Goal: Task Accomplishment & Management: Complete application form

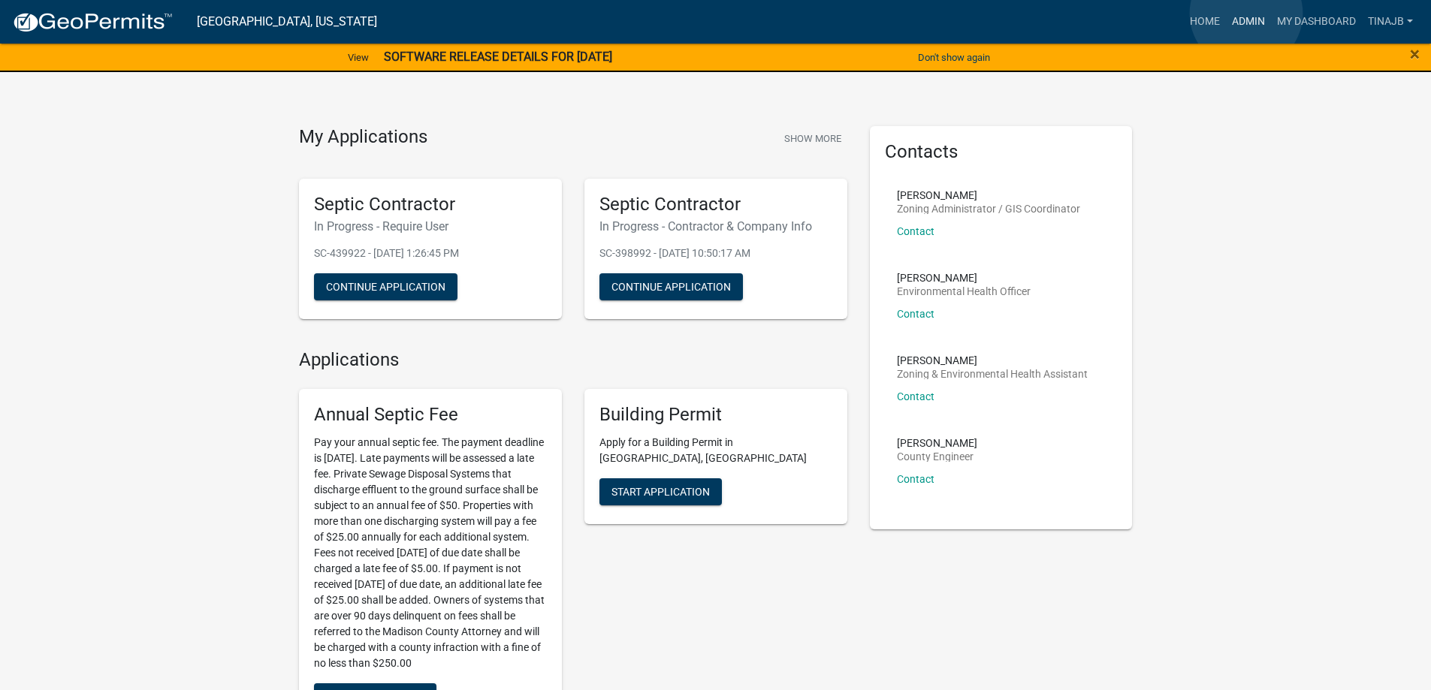
click at [1246, 14] on link "Admin" at bounding box center [1248, 22] width 45 height 29
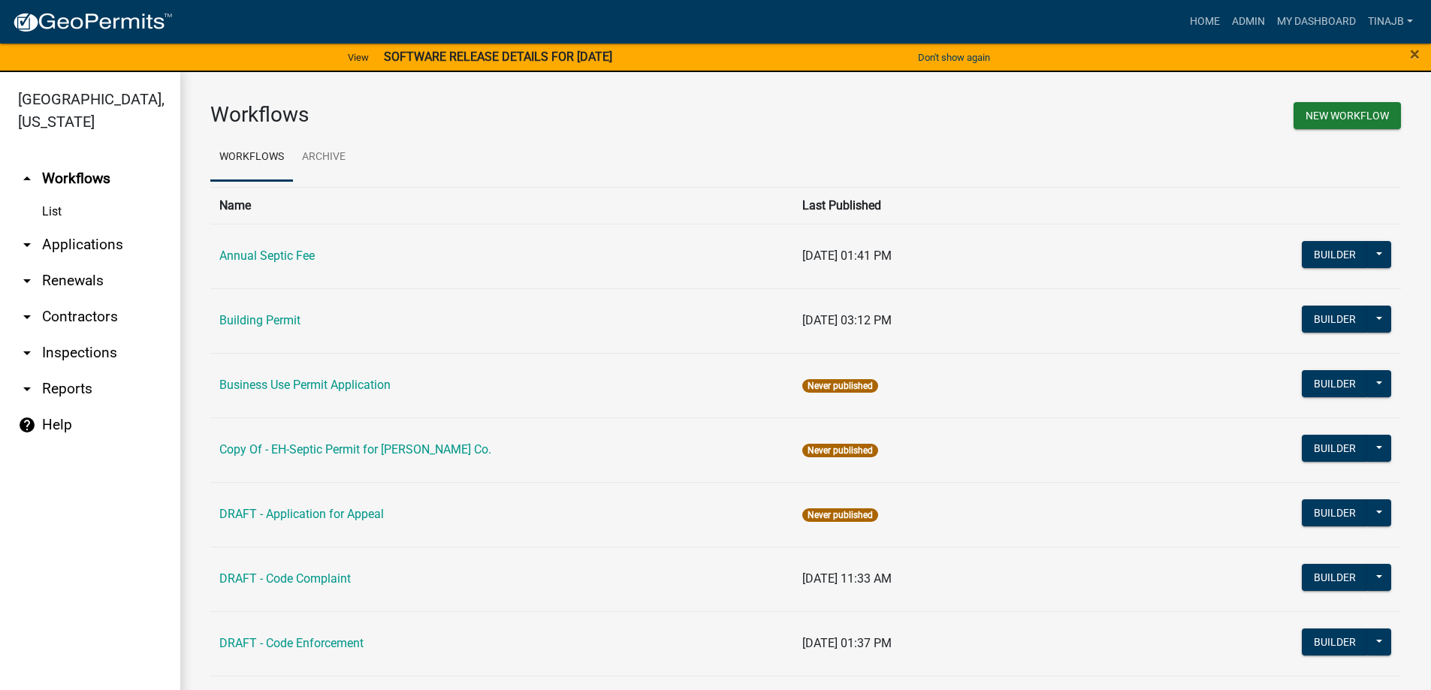
click at [98, 227] on link "arrow_drop_down Applications" at bounding box center [90, 245] width 180 height 36
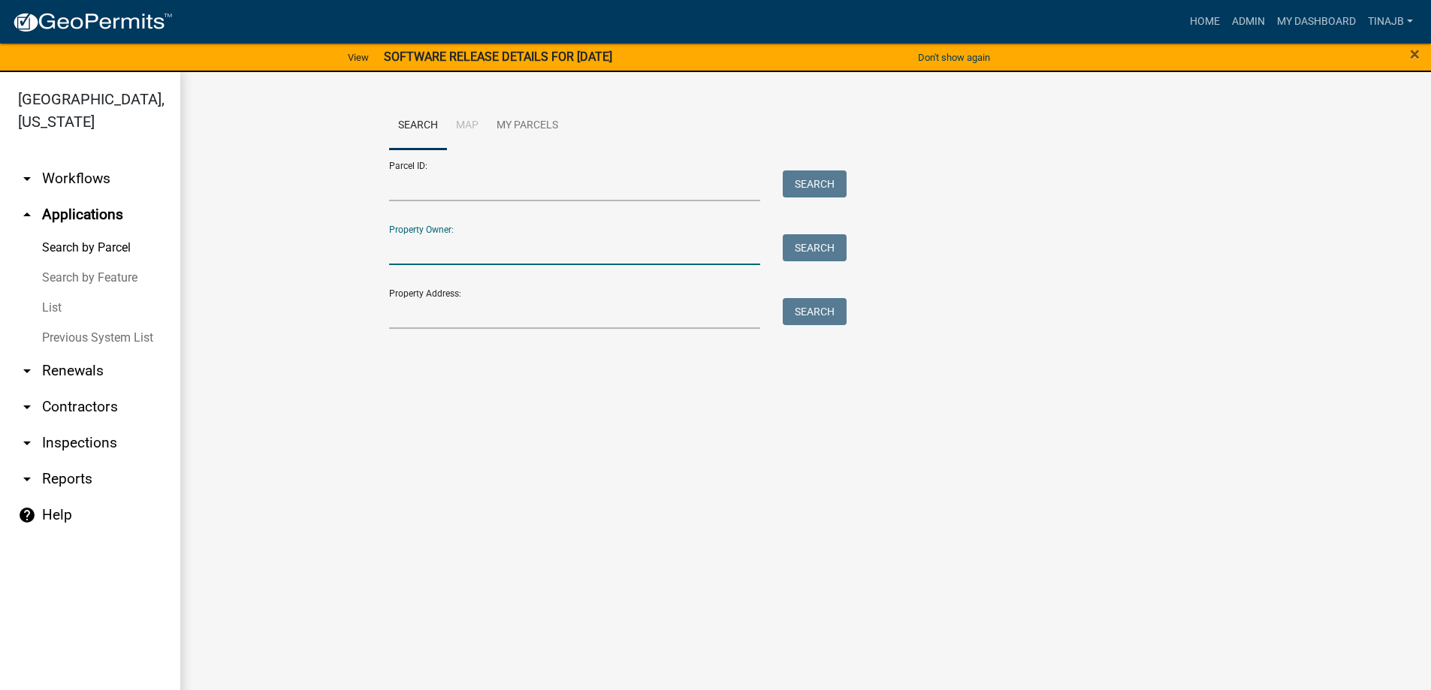
click at [526, 252] on input "Property Owner:" at bounding box center [575, 249] width 372 height 31
type input "moetsch"
click at [837, 238] on button "Search" at bounding box center [814, 247] width 64 height 27
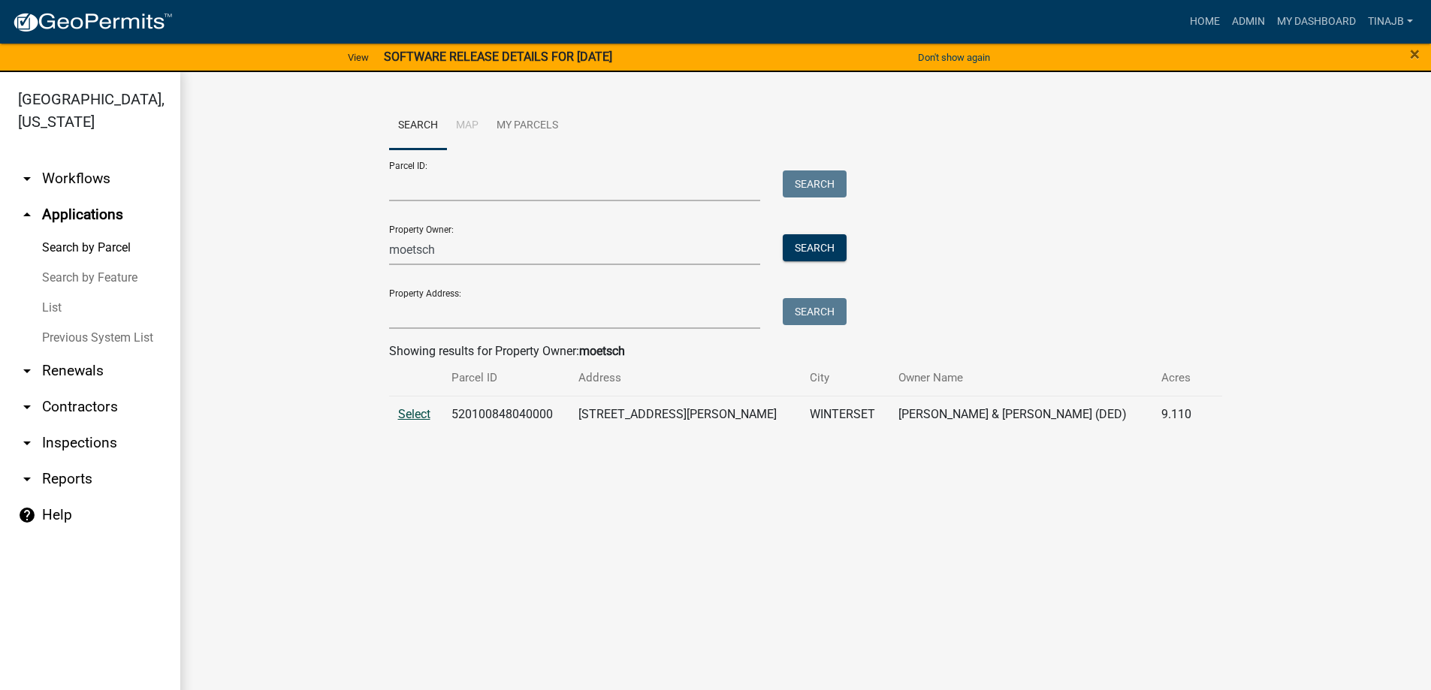
click at [407, 418] on span "Select" at bounding box center [414, 414] width 32 height 14
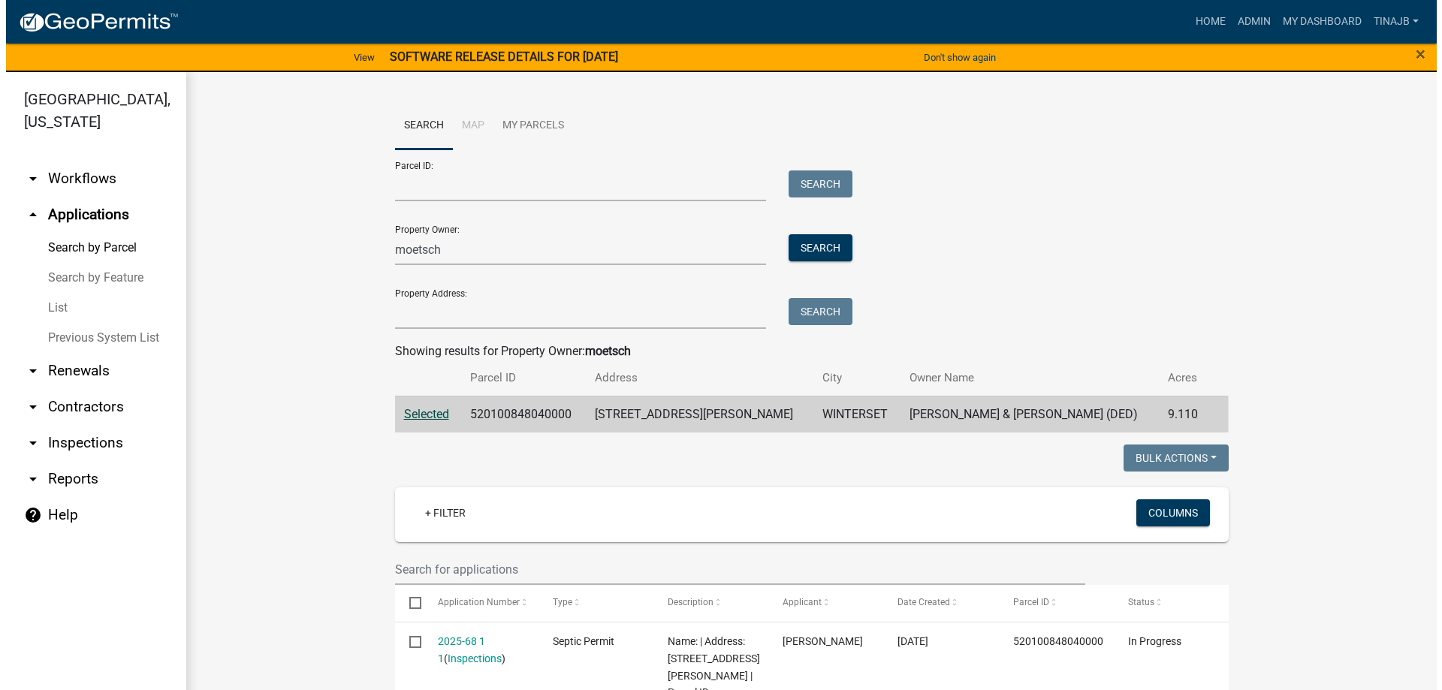
scroll to position [225, 0]
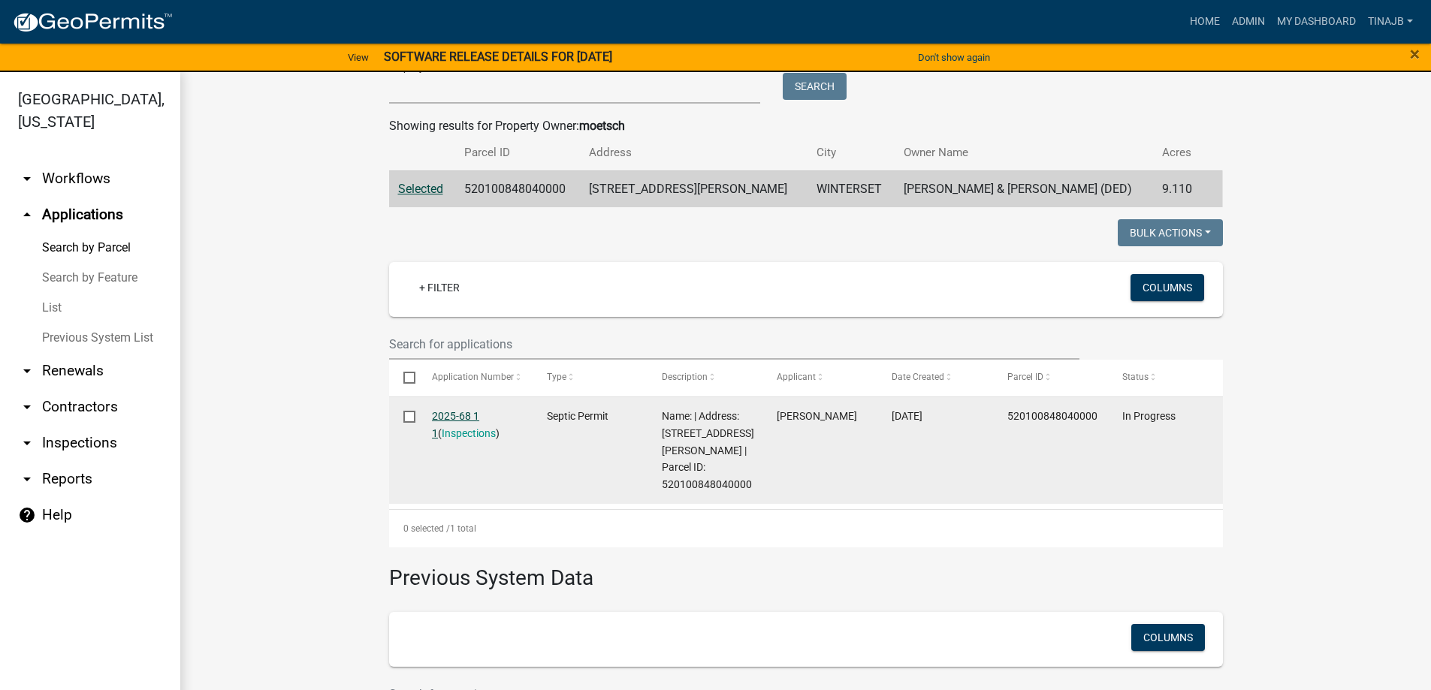
click at [463, 412] on link "2025-68 1 1" at bounding box center [455, 424] width 47 height 29
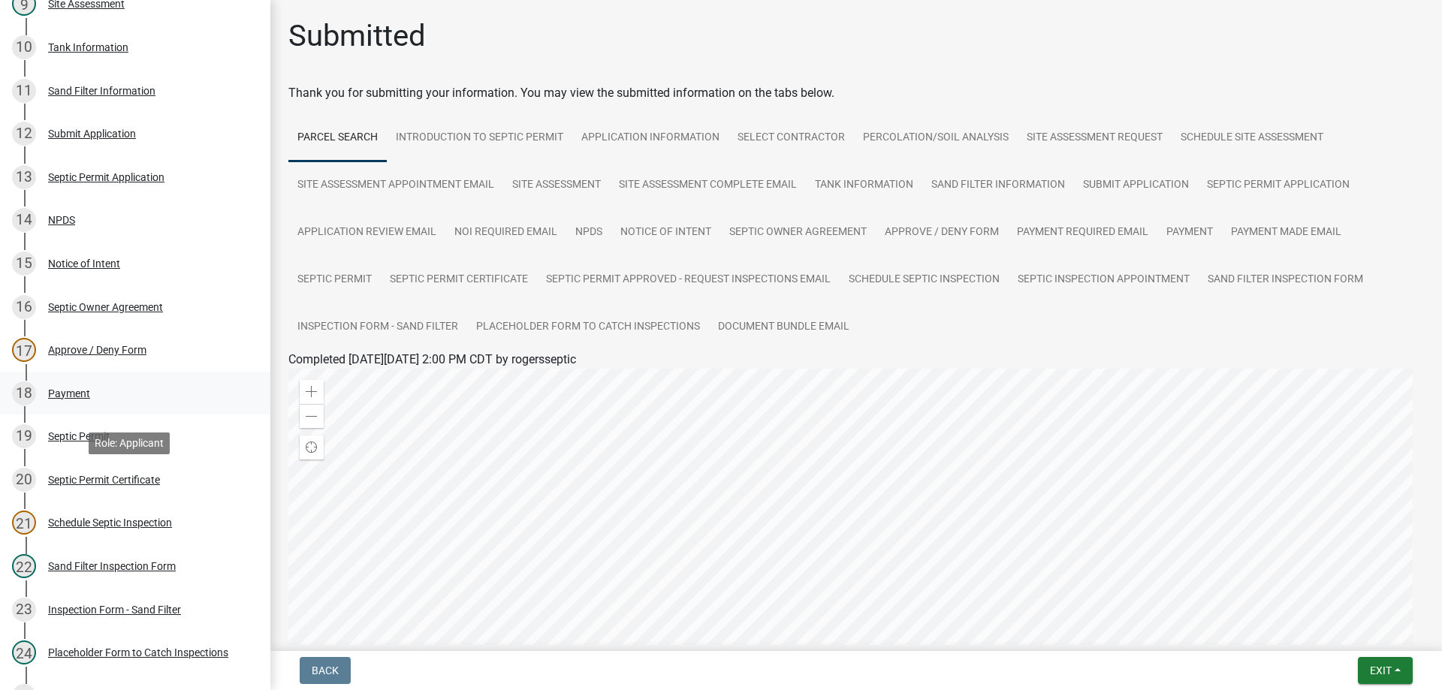
scroll to position [676, 0]
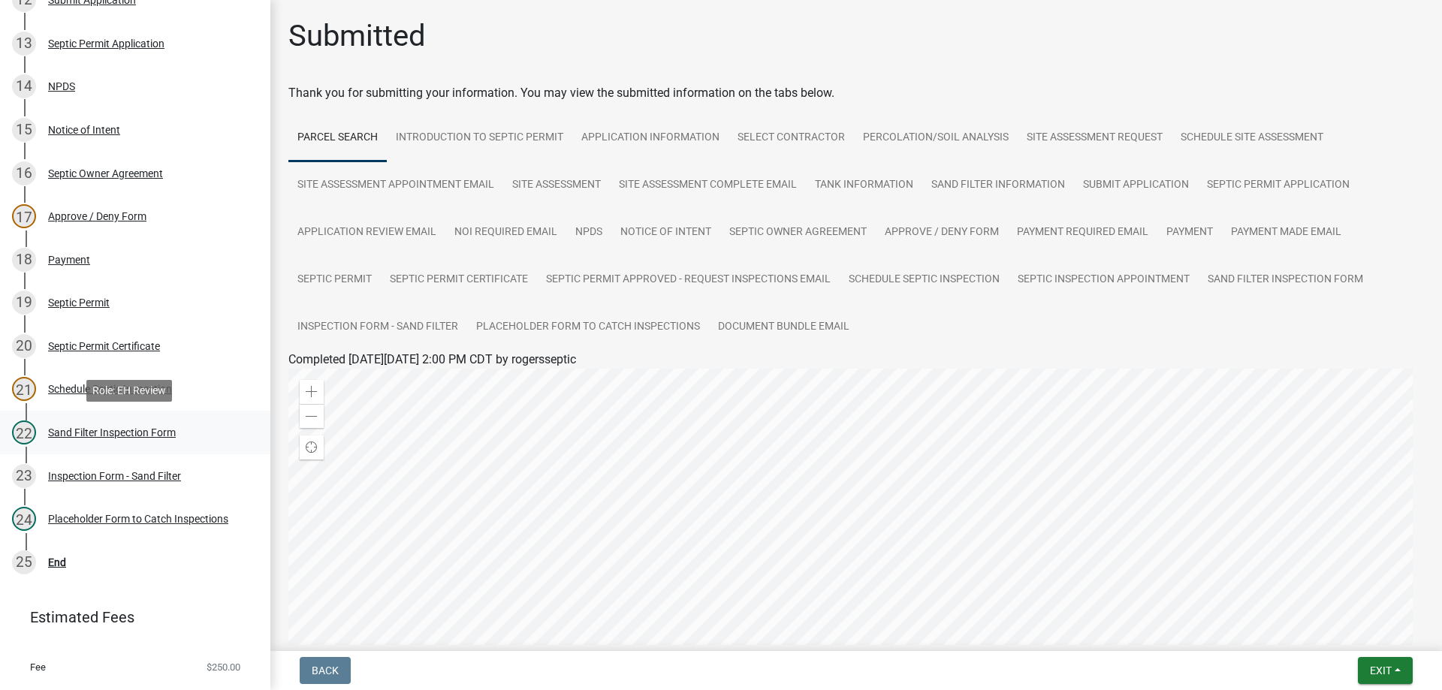
click at [95, 431] on div "Sand Filter Inspection Form" at bounding box center [112, 432] width 128 height 11
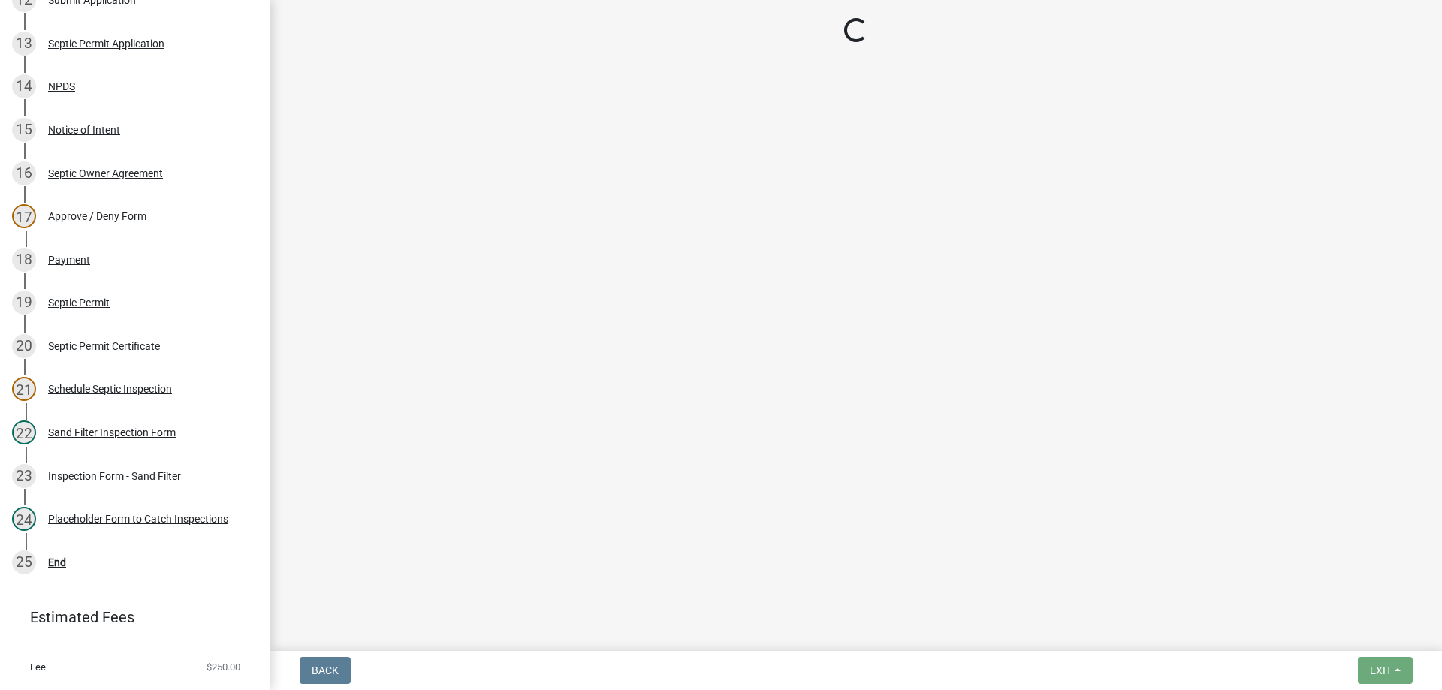
select select "ccc3feb4-466f-4227-91e9-914ee9242bae"
select select "dbe3a1b9-a4b3-48fa-b9c0-fee70399abae"
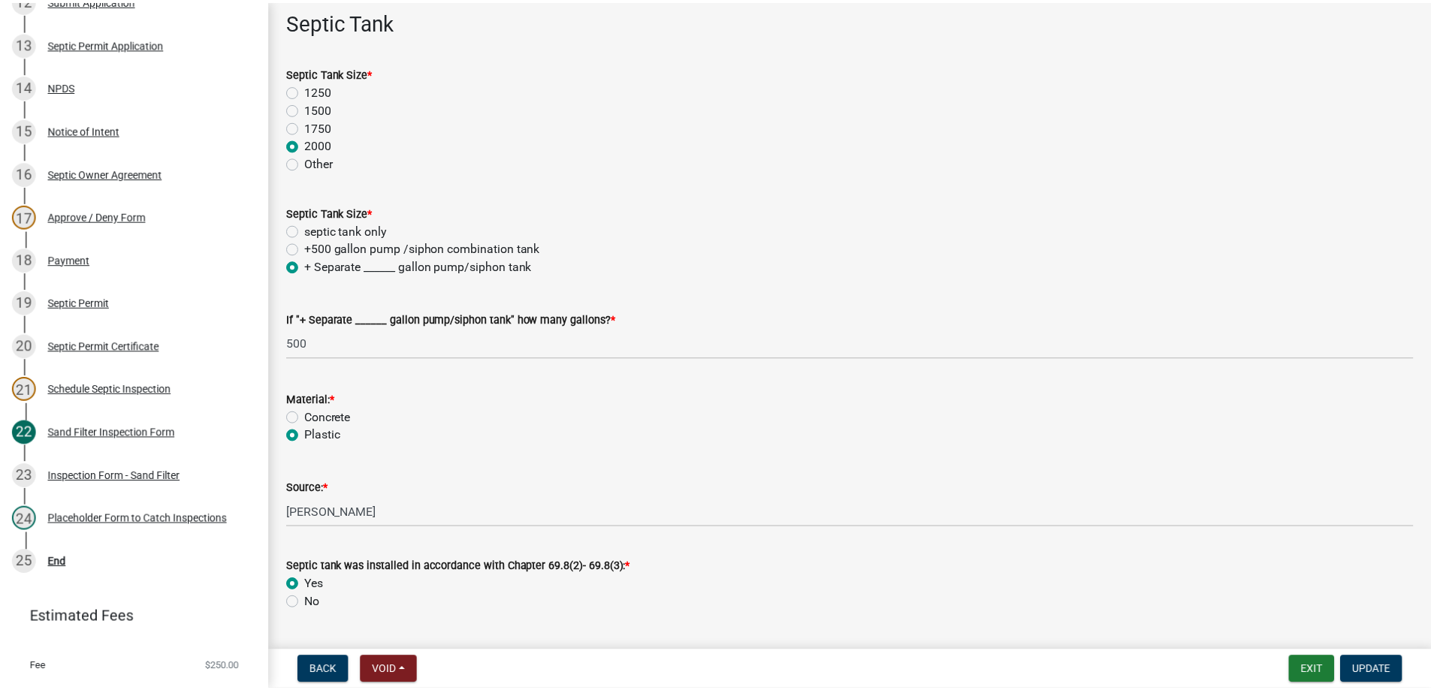
scroll to position [826, 0]
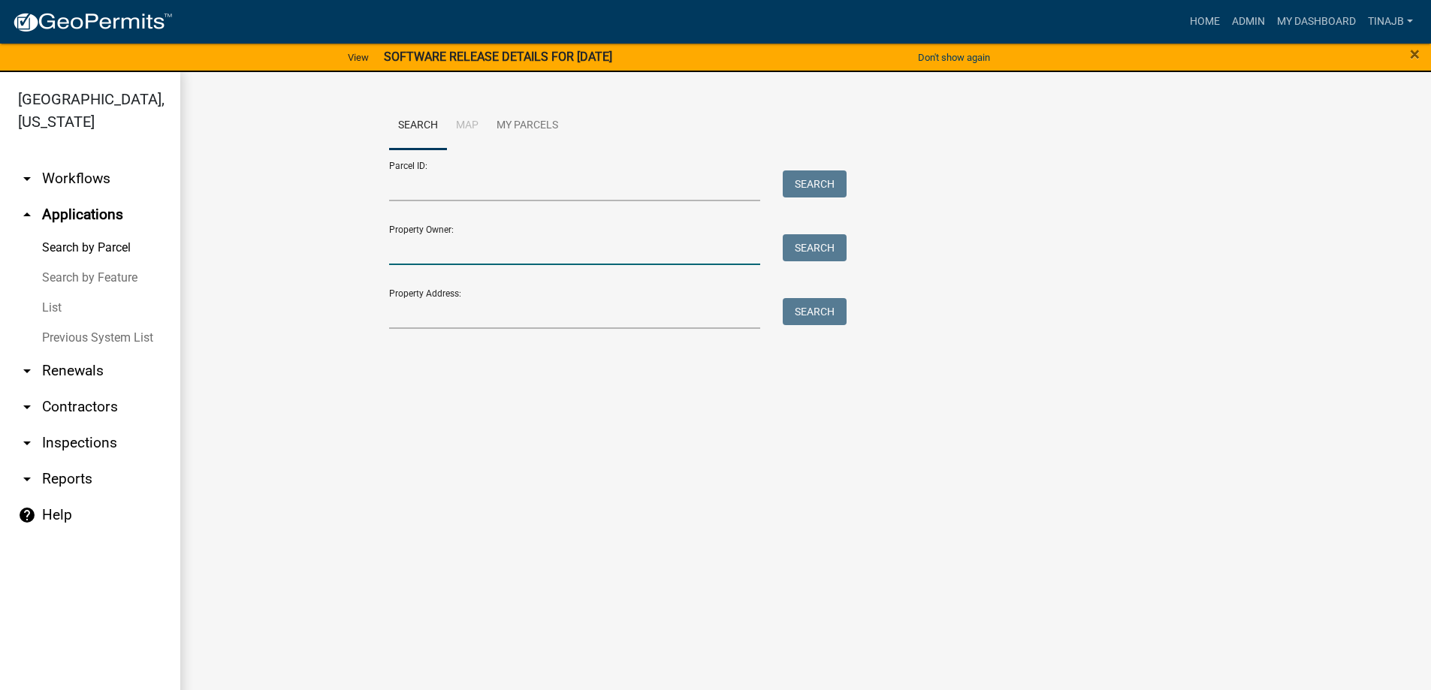
click at [418, 250] on input "Property Owner:" at bounding box center [575, 249] width 372 height 31
click at [418, 313] on input "Property Address:" at bounding box center [575, 313] width 372 height 31
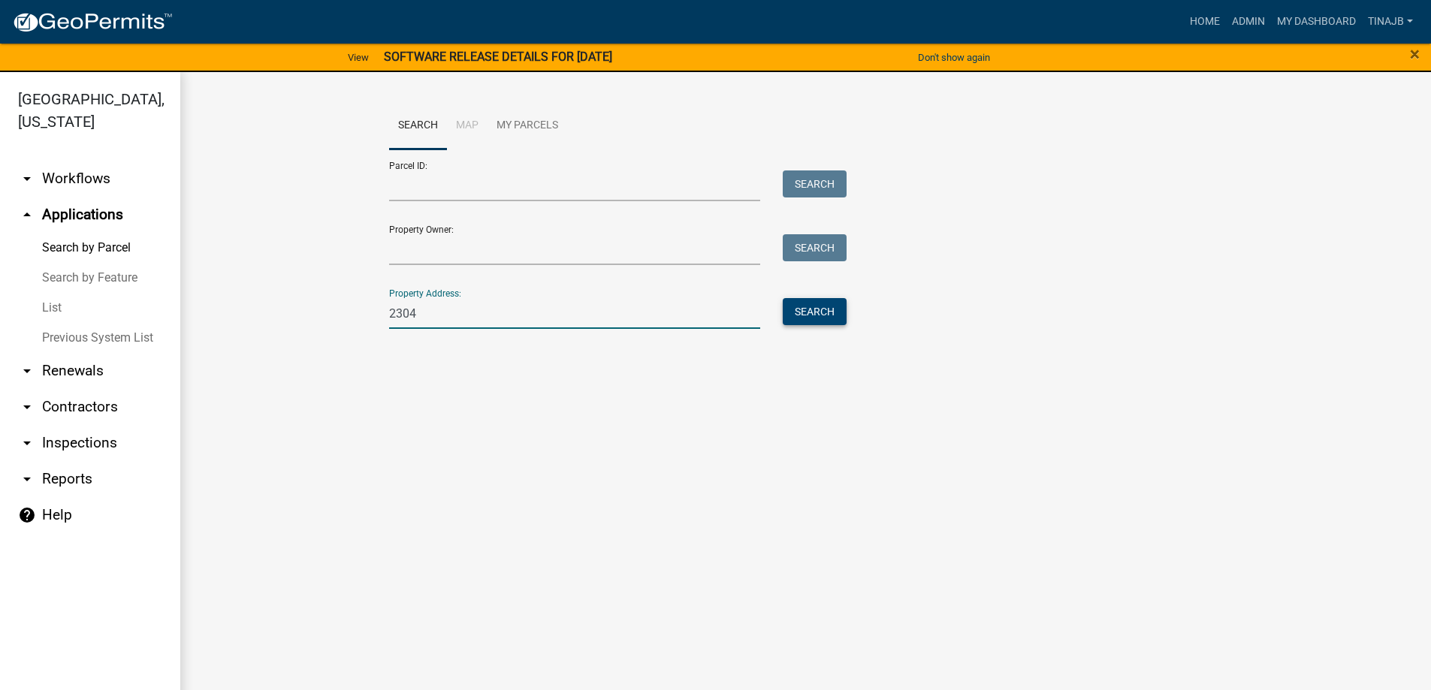
click at [820, 315] on button "Search" at bounding box center [814, 311] width 64 height 27
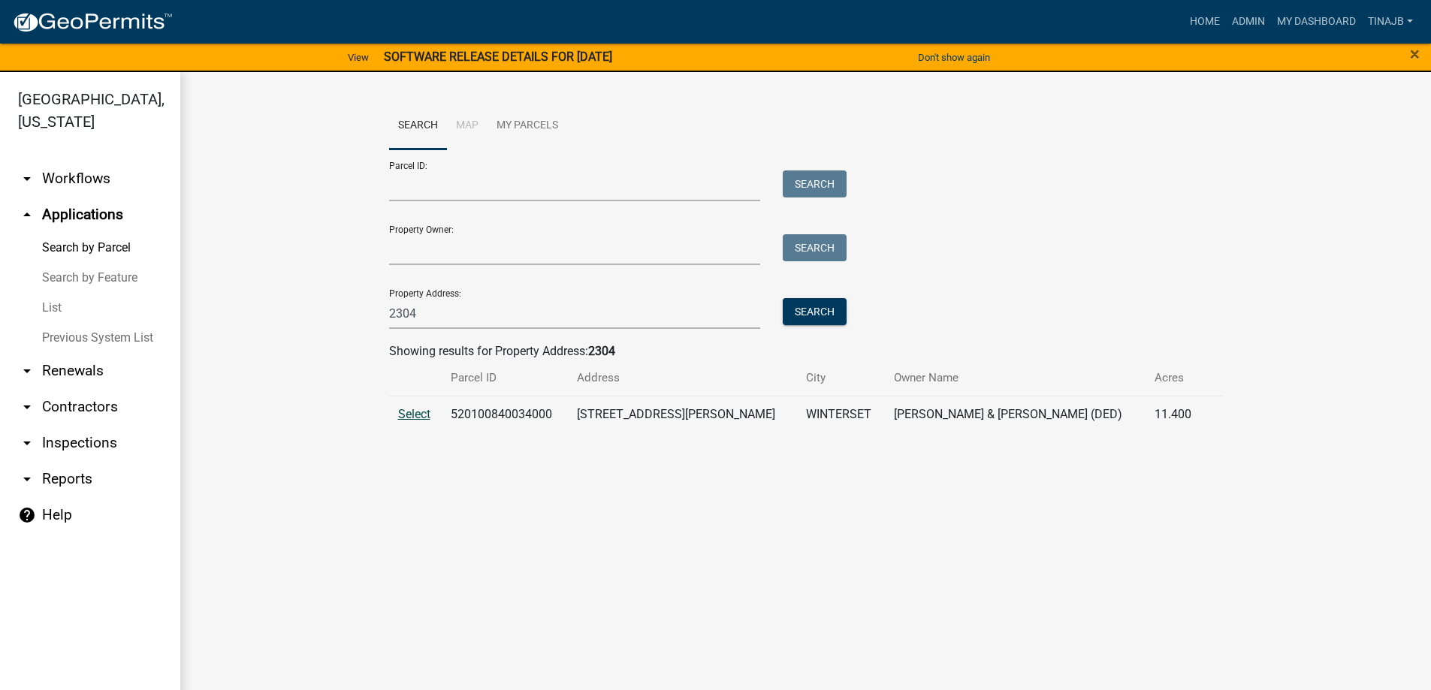
click at [414, 412] on span "Select" at bounding box center [414, 414] width 32 height 14
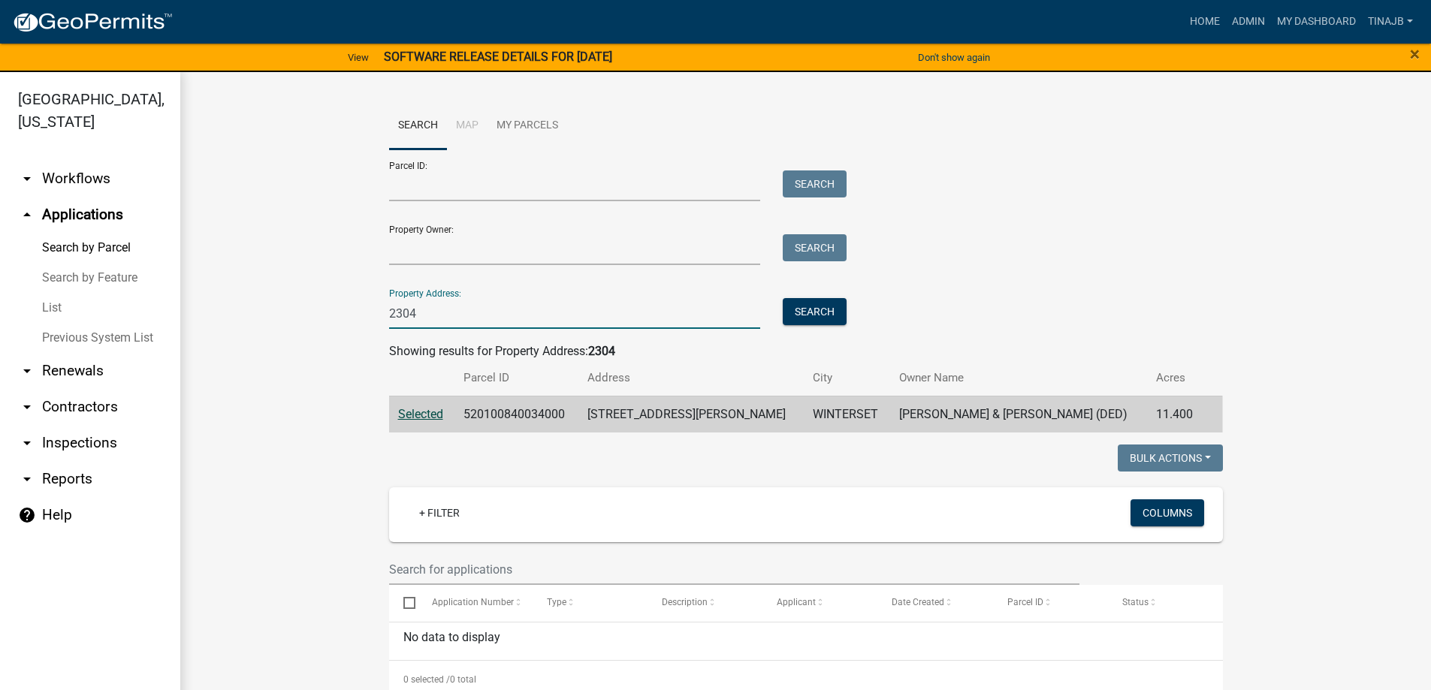
click at [431, 320] on input "2304" at bounding box center [575, 313] width 372 height 31
type input "2"
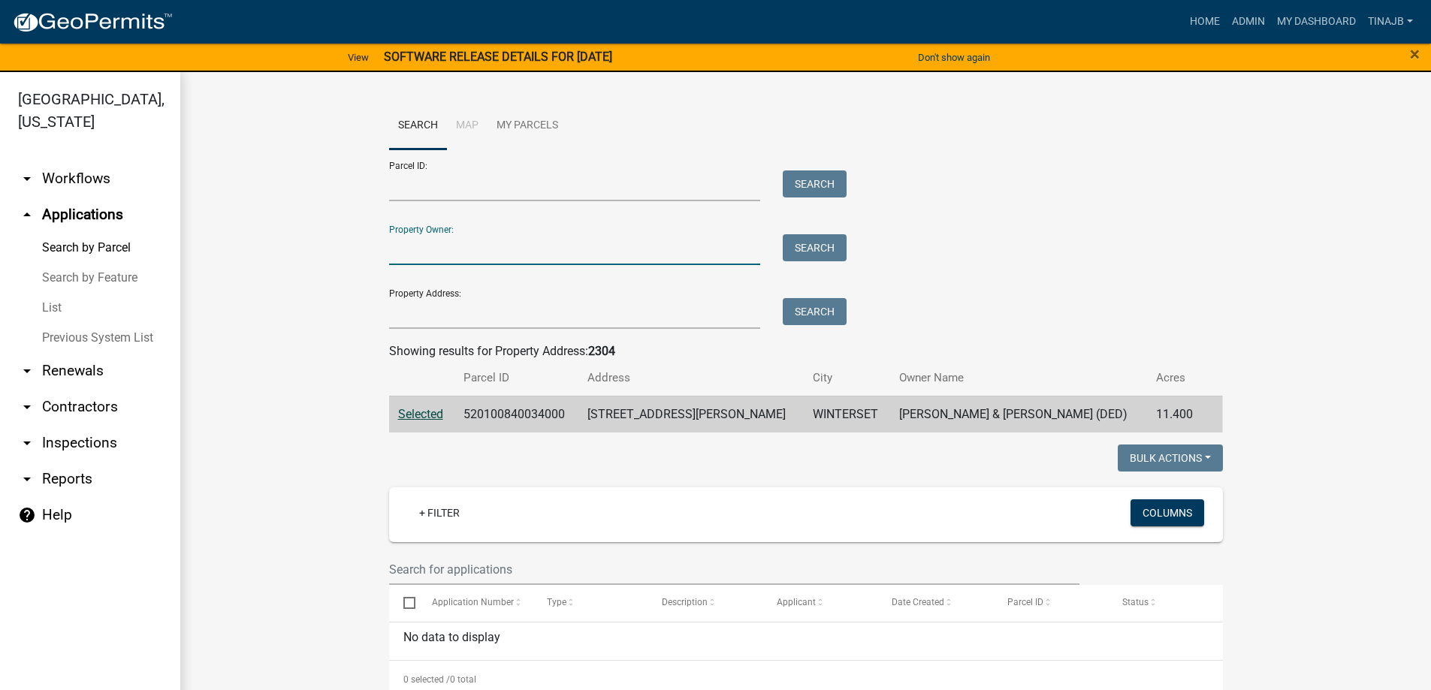
click at [460, 257] on input "Property Owner:" at bounding box center [575, 249] width 372 height 31
type input "gambrall"
click at [818, 251] on button "Search" at bounding box center [814, 247] width 64 height 27
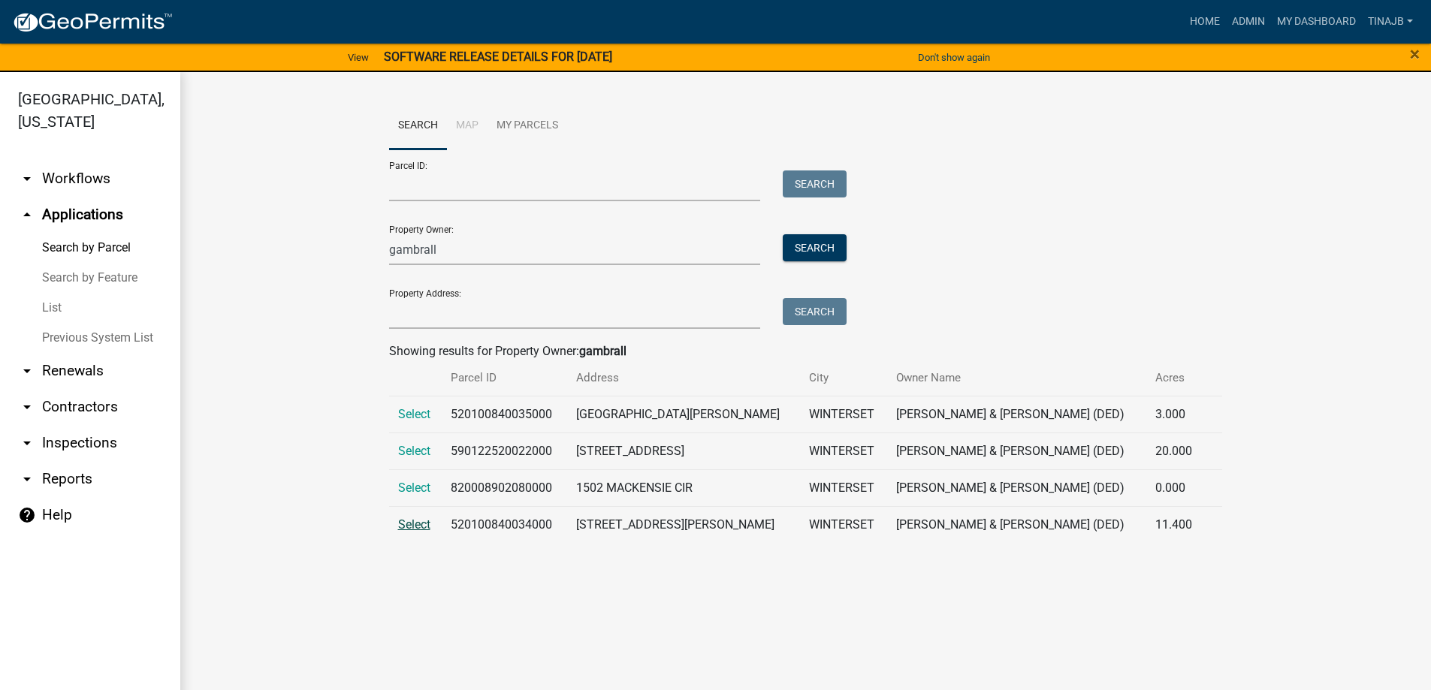
click at [405, 520] on span "Select" at bounding box center [414, 524] width 32 height 14
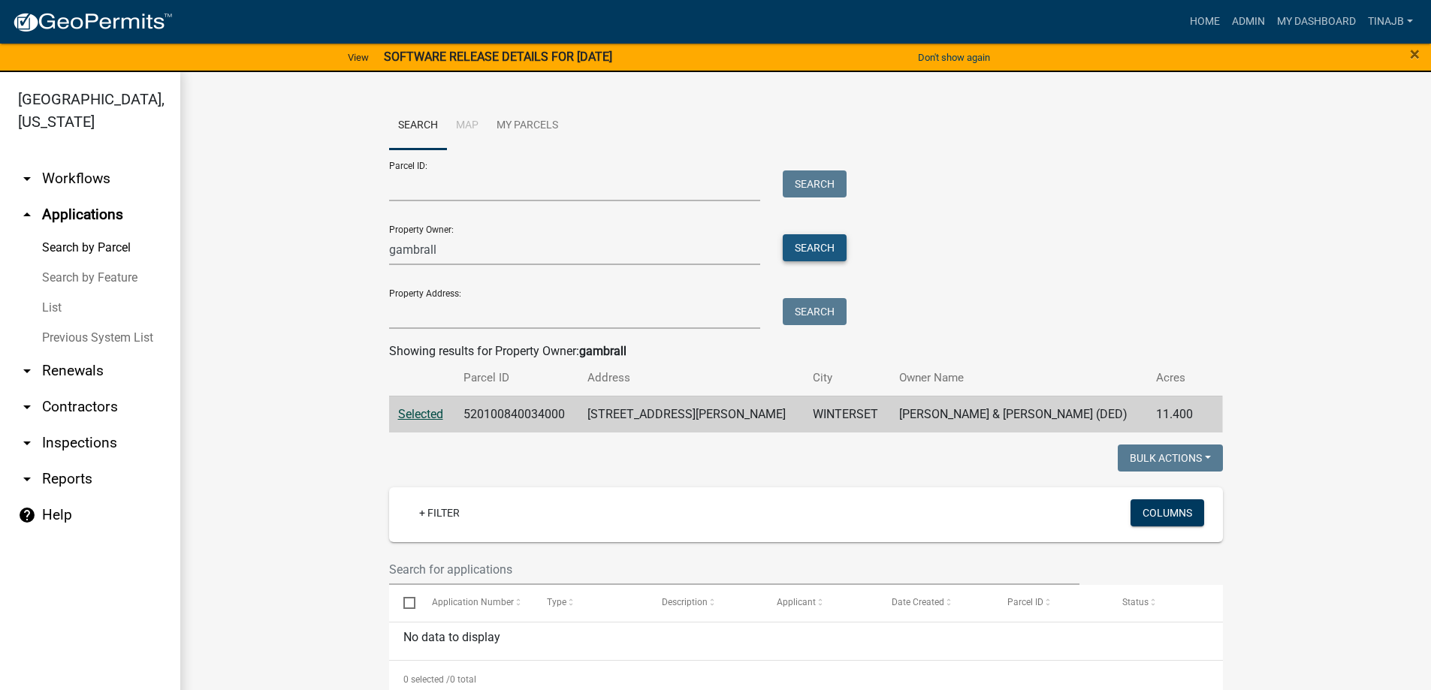
click at [821, 249] on button "Search" at bounding box center [814, 247] width 64 height 27
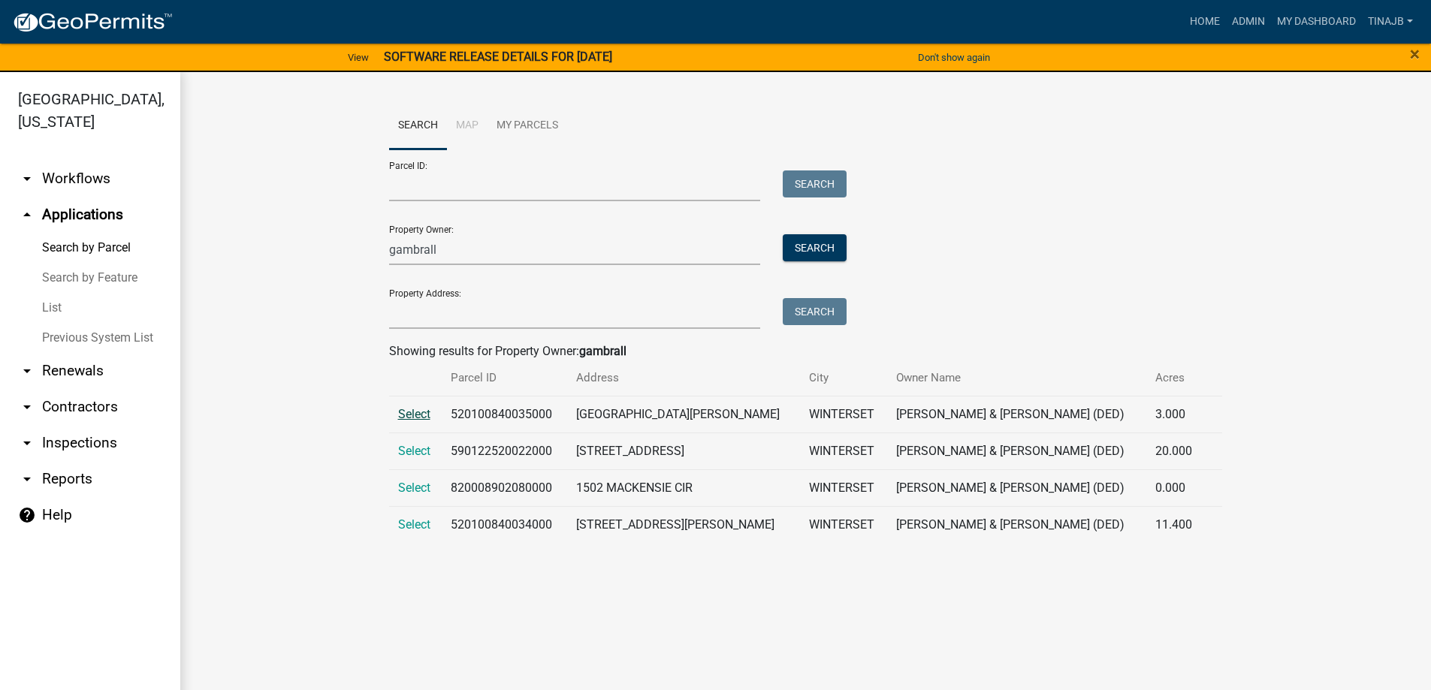
click at [415, 416] on span "Select" at bounding box center [414, 414] width 32 height 14
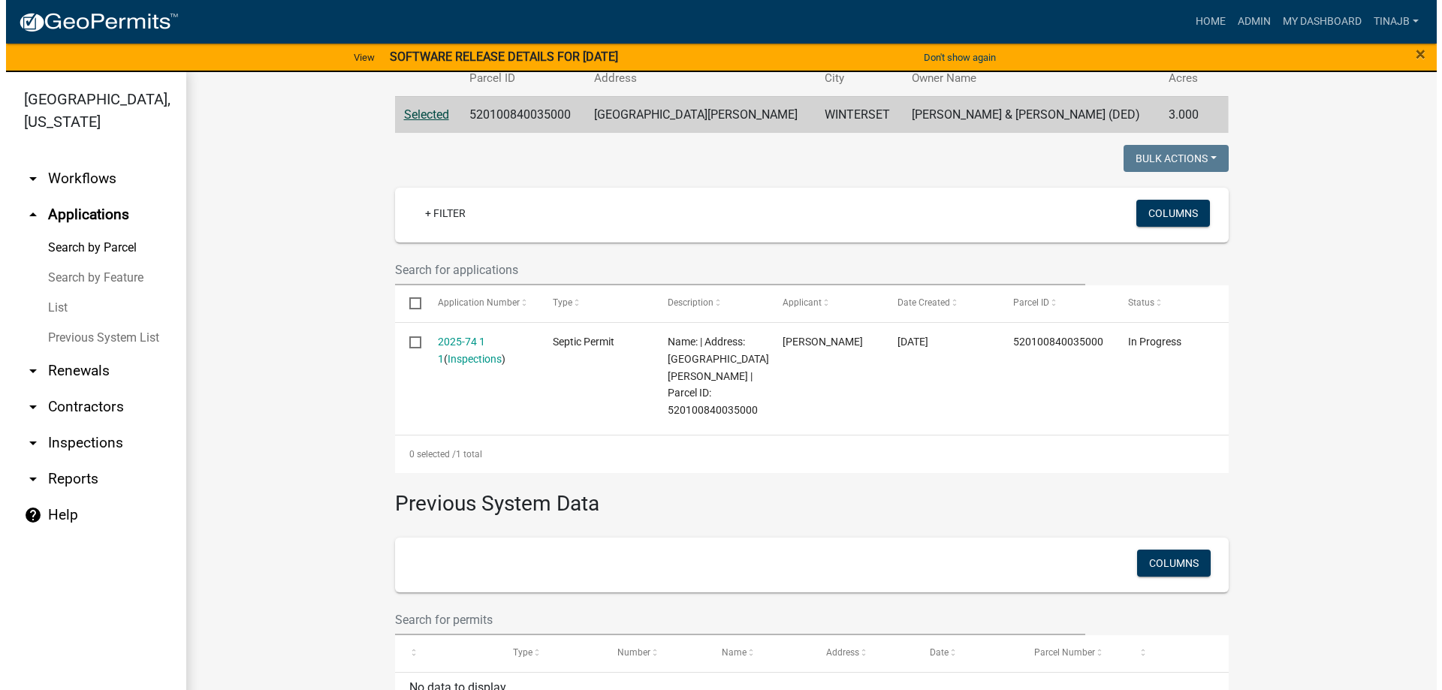
scroll to position [300, 0]
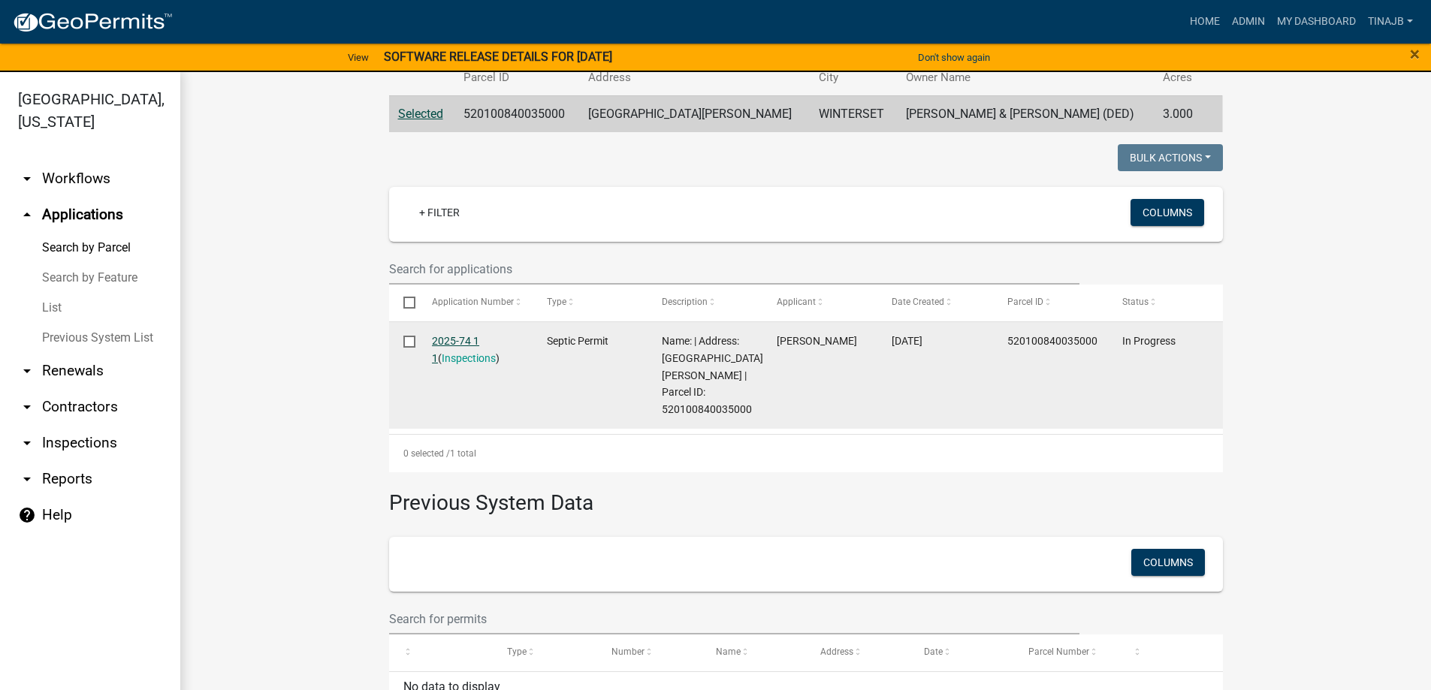
click at [445, 336] on link "2025-74 1 1" at bounding box center [455, 349] width 47 height 29
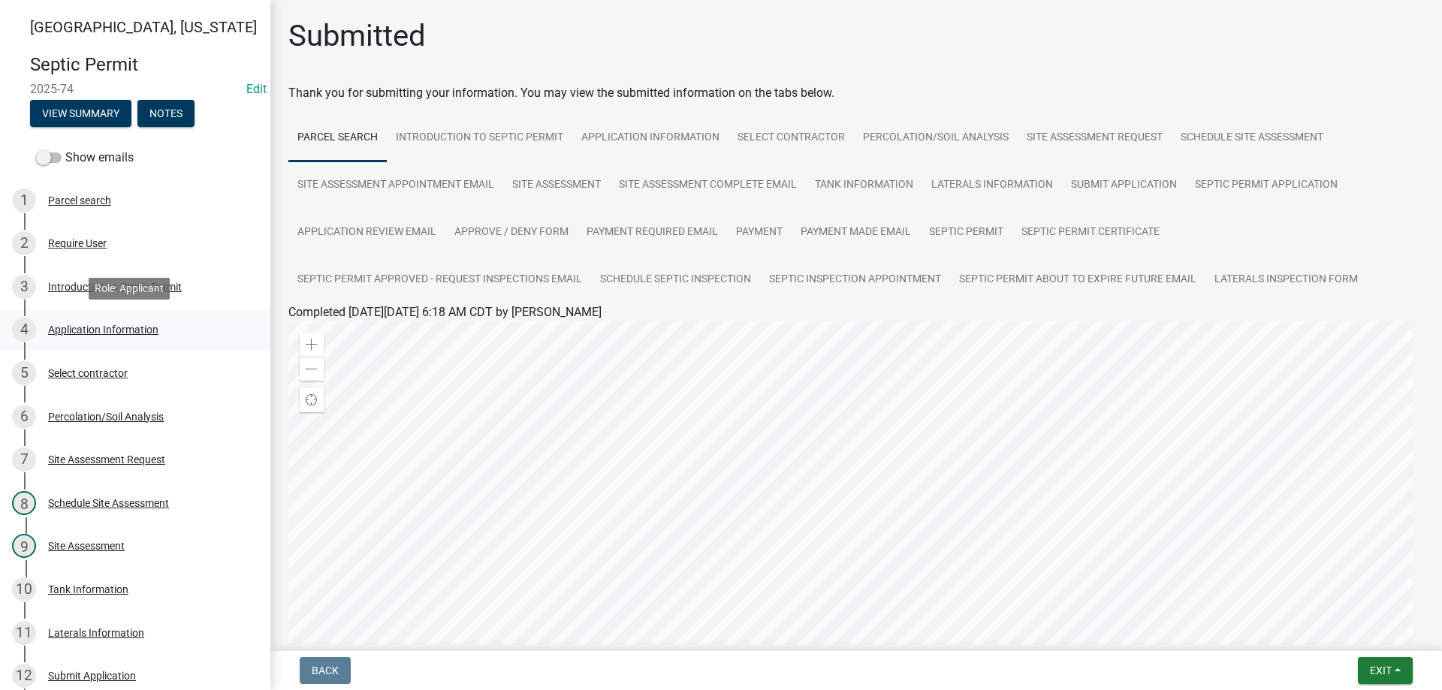
click at [116, 327] on div "Application Information" at bounding box center [103, 329] width 110 height 11
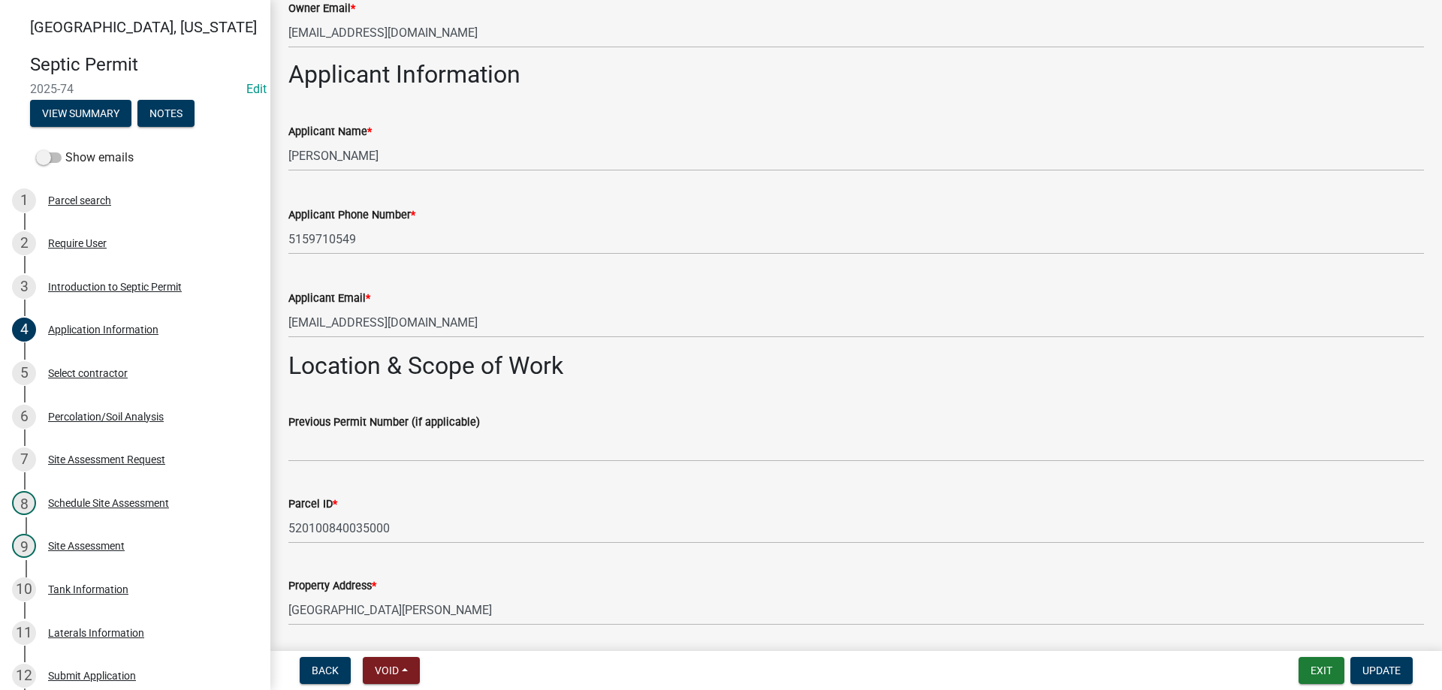
scroll to position [826, 0]
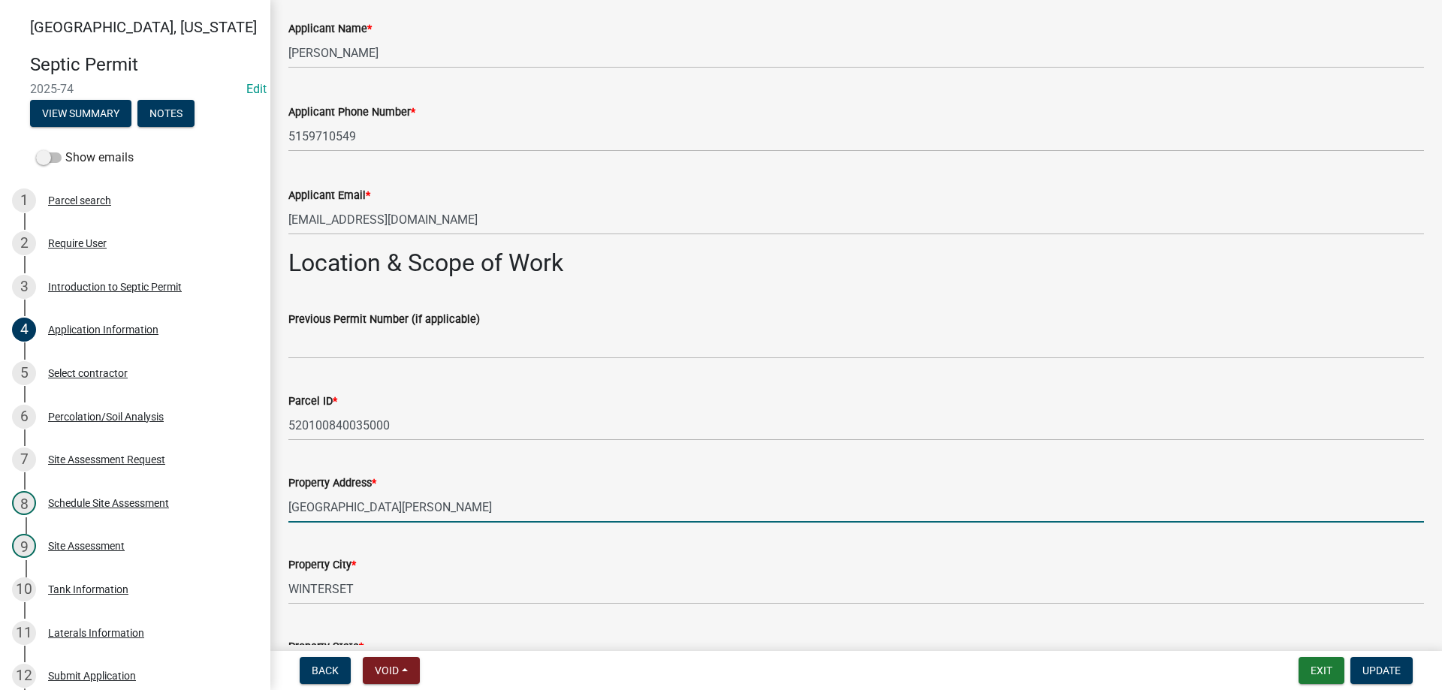
click at [289, 503] on input "[GEOGRAPHIC_DATA][PERSON_NAME]" at bounding box center [855, 507] width 1135 height 31
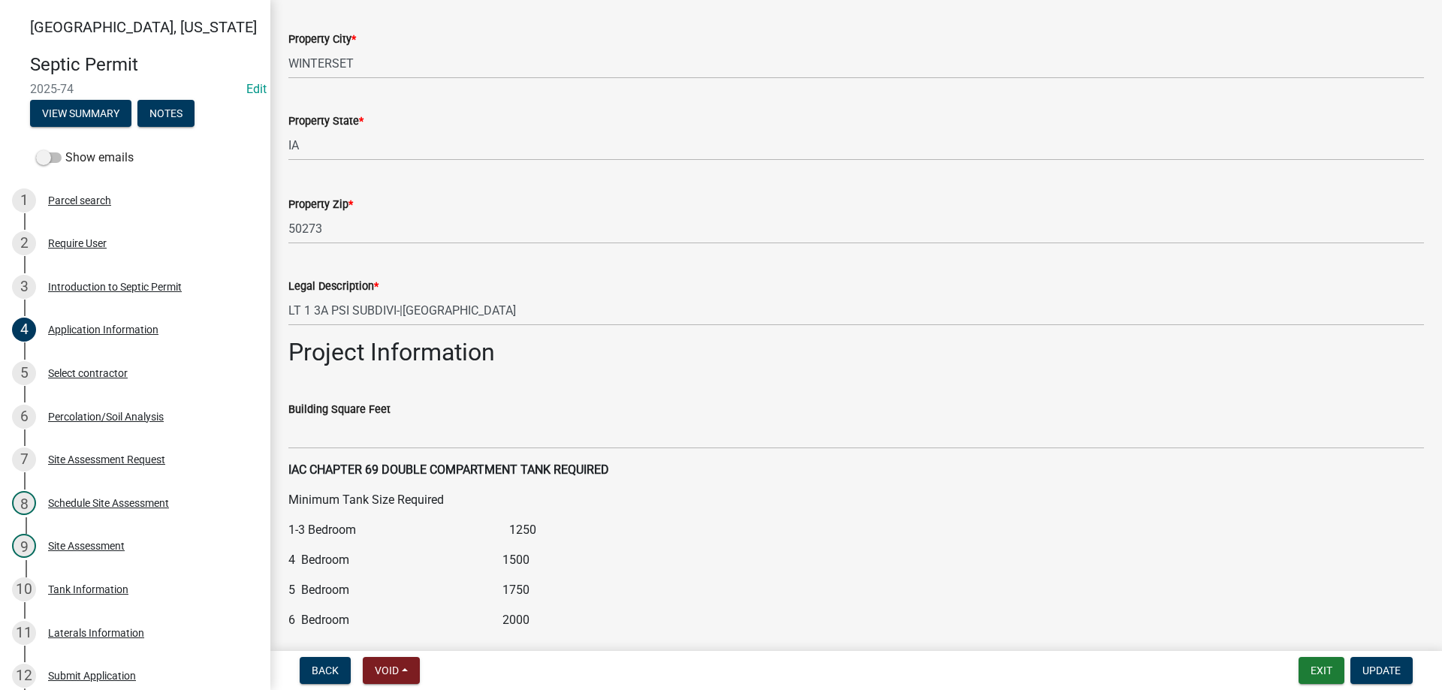
scroll to position [1577, 0]
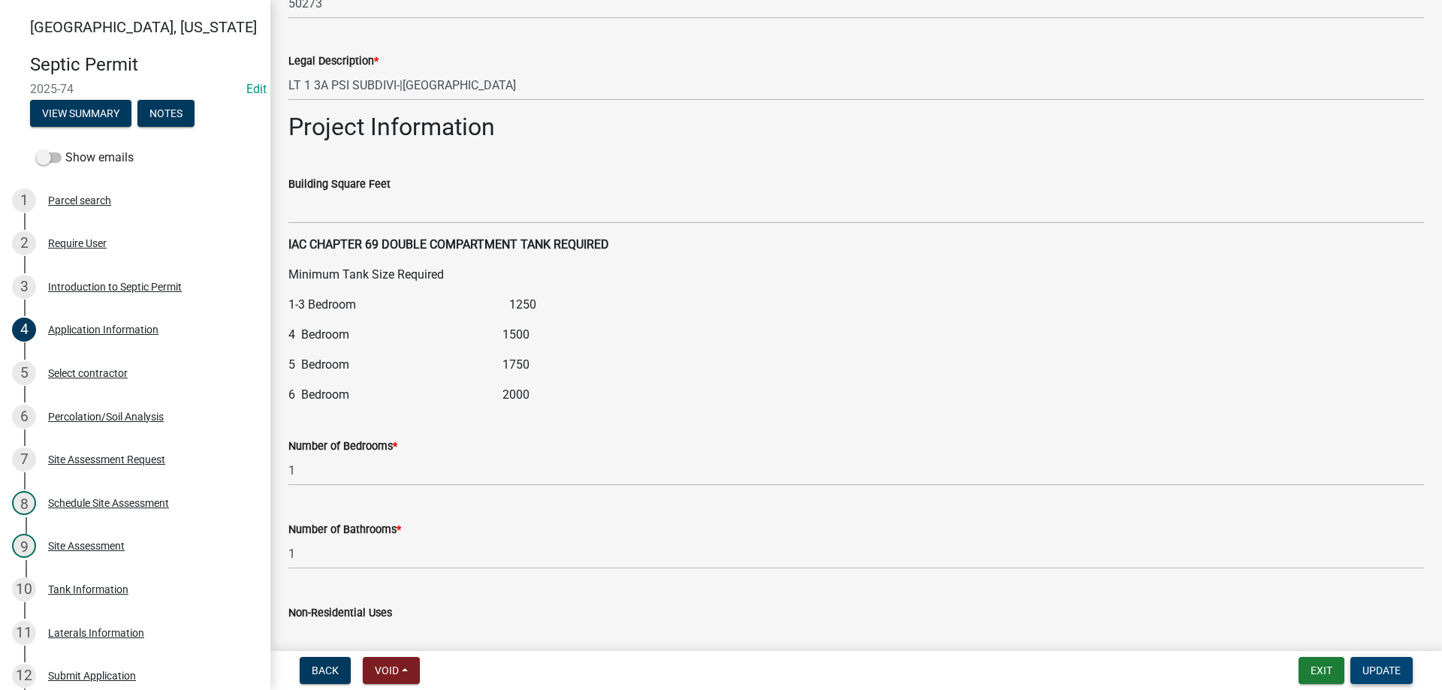
type input "[STREET_ADDRESS][PERSON_NAME]"
click at [1367, 665] on span "Update" at bounding box center [1381, 671] width 38 height 12
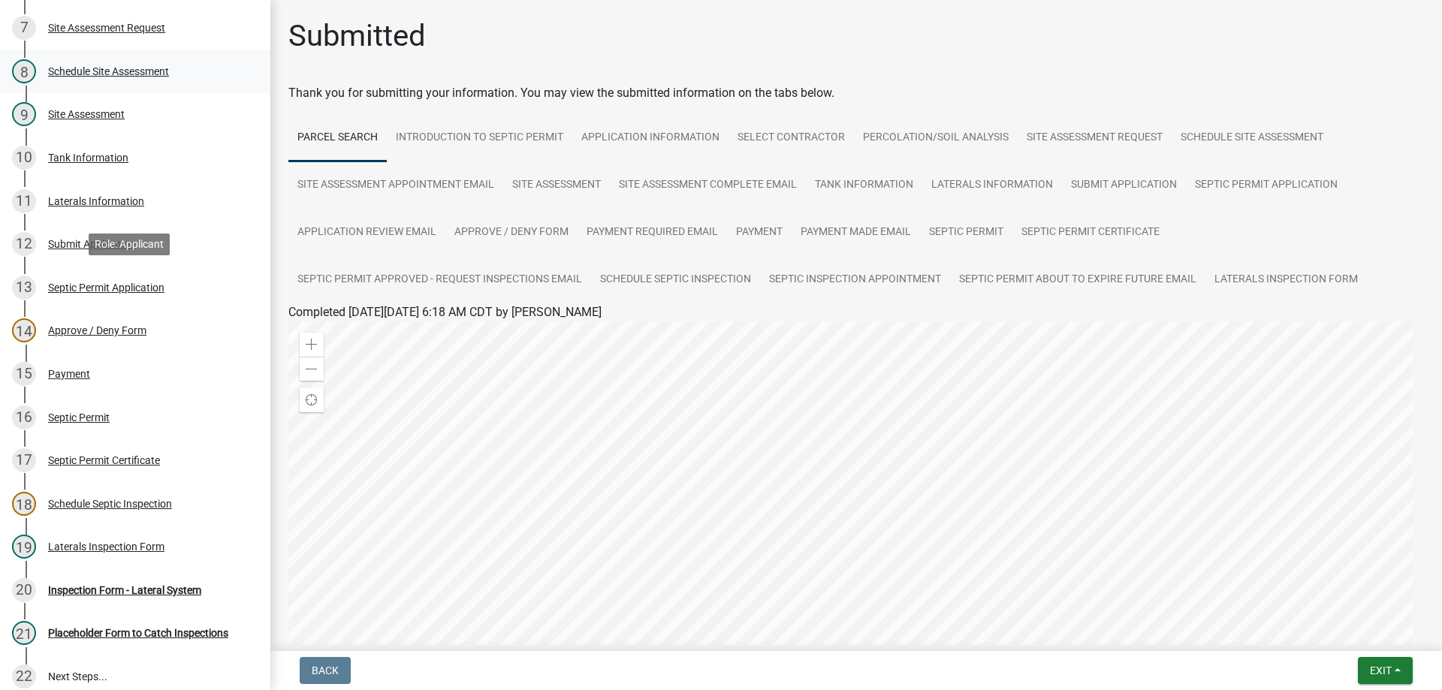
scroll to position [526, 0]
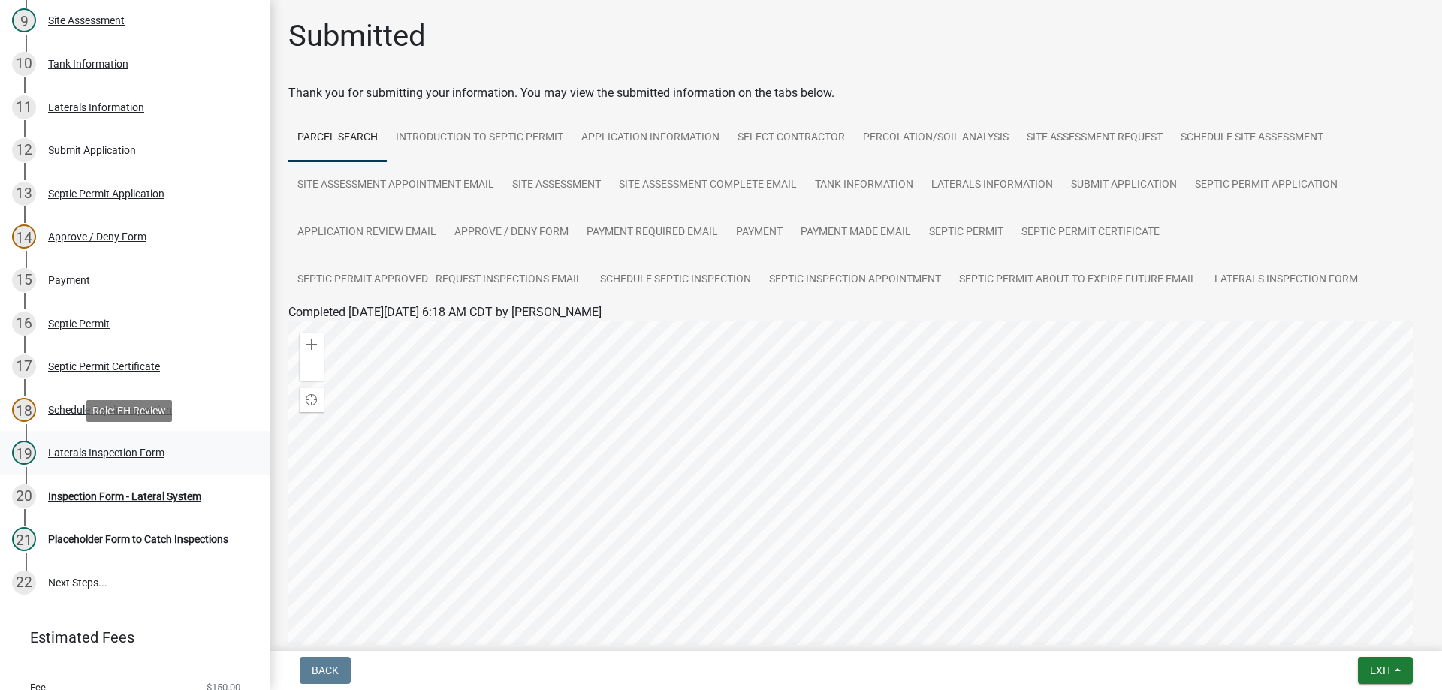
click at [115, 451] on div "Laterals Inspection Form" at bounding box center [106, 453] width 116 height 11
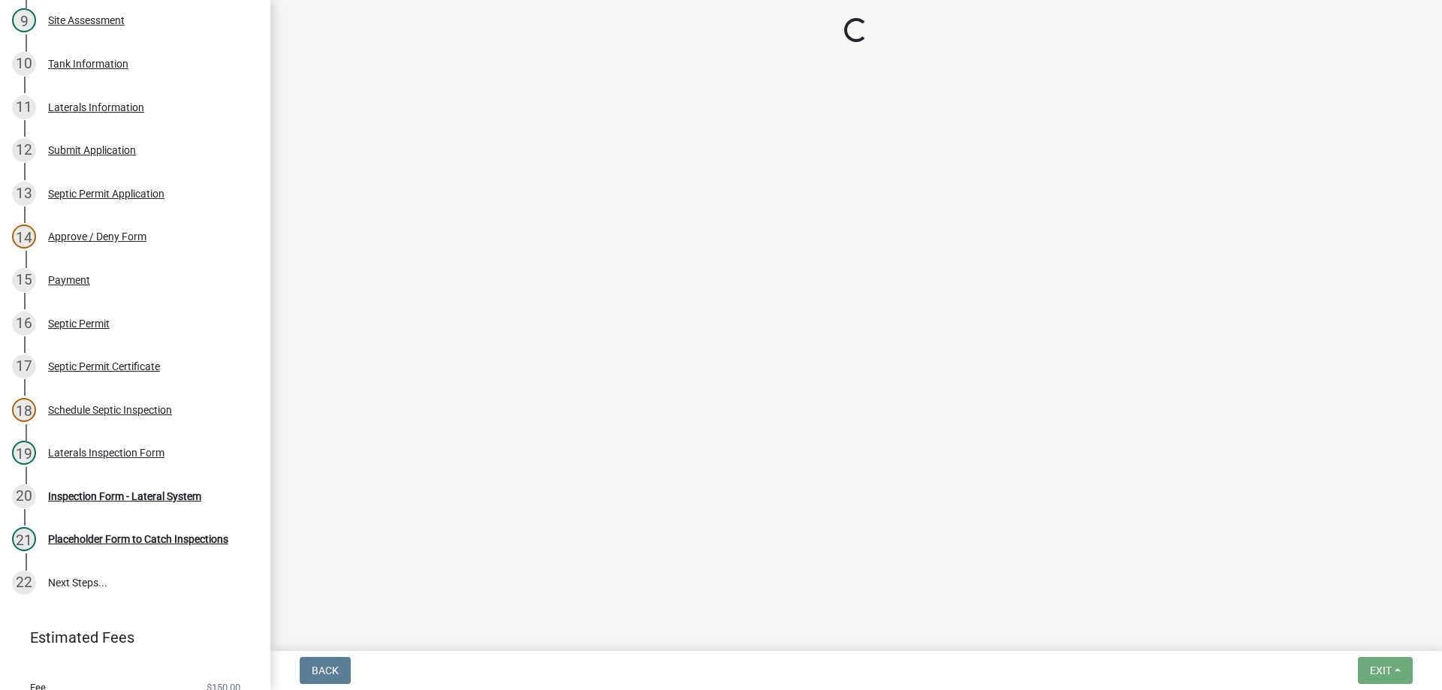
select select "f2871670-fe83-4942-b8e9-560e0ba620f8"
select select "dbe3a1b9-a4b3-48fa-b9c0-fee70399abae"
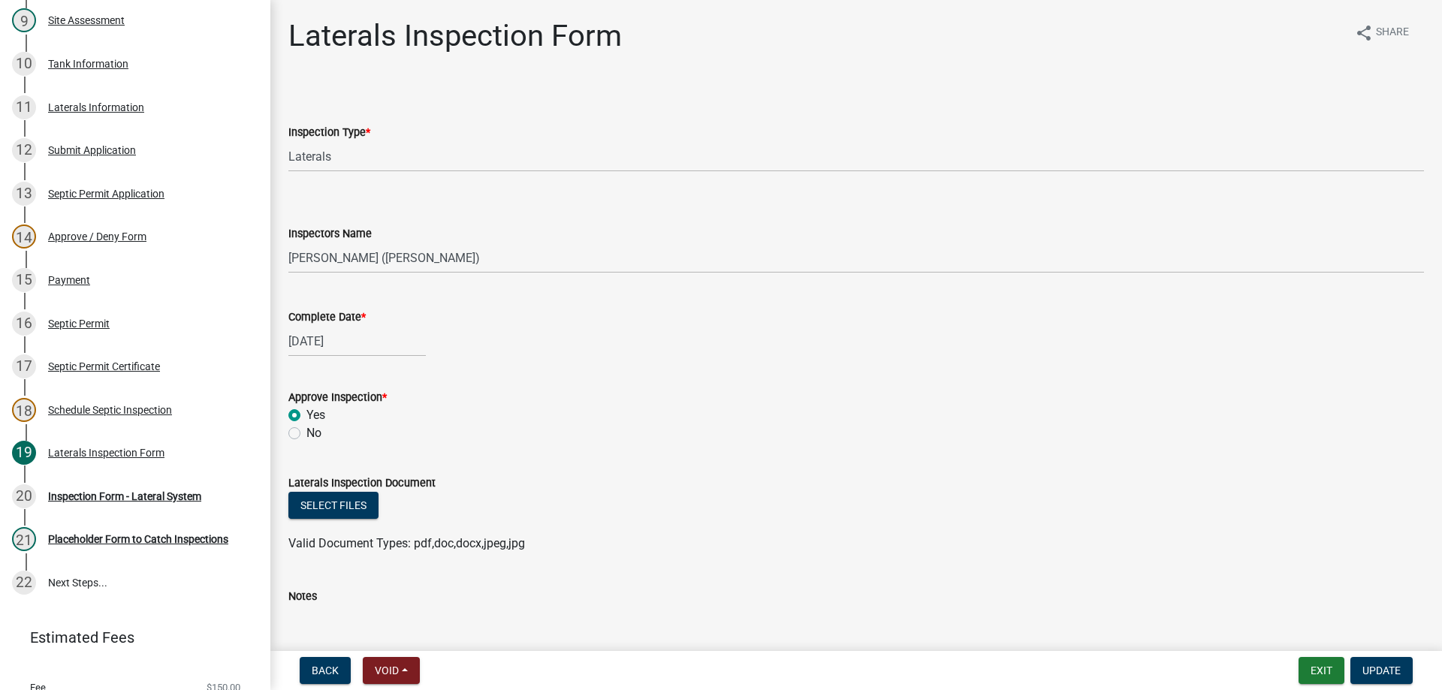
scroll to position [225, 0]
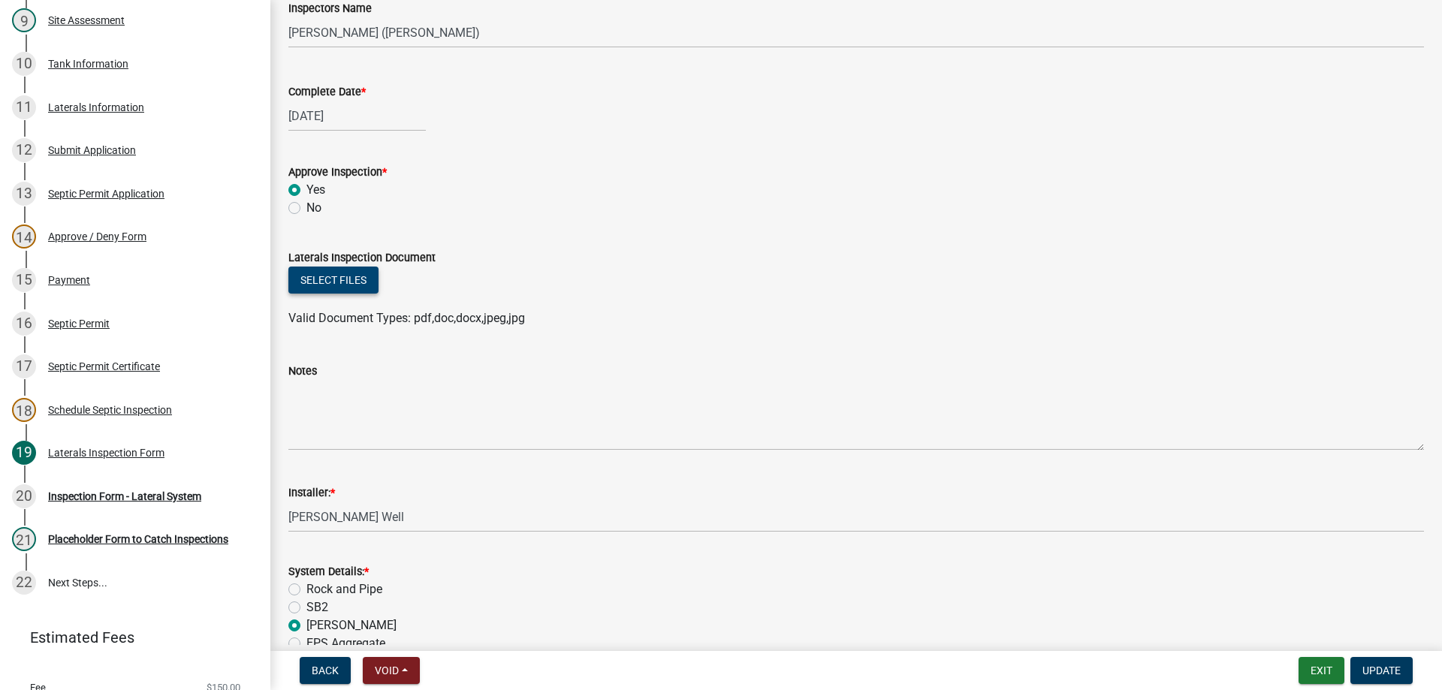
click at [333, 277] on button "Select files" at bounding box center [333, 280] width 90 height 27
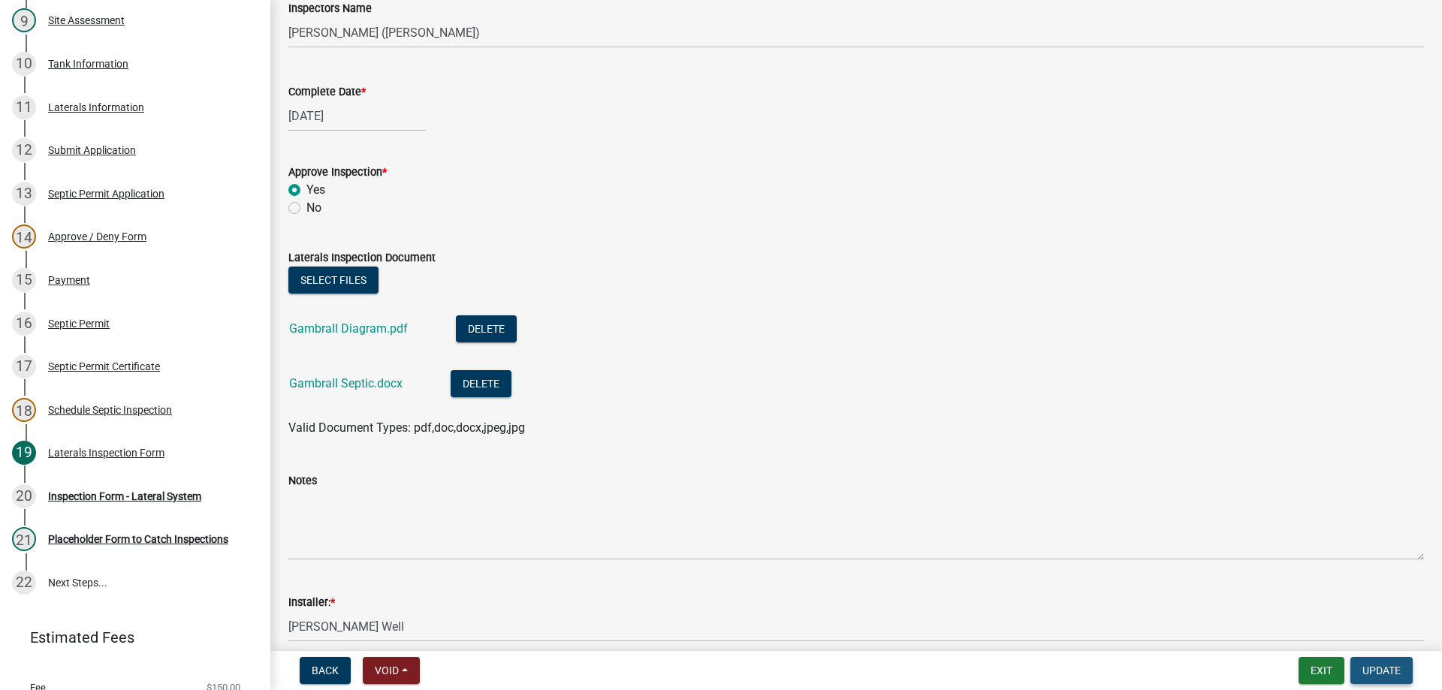
click at [1386, 677] on button "Update" at bounding box center [1381, 670] width 62 height 27
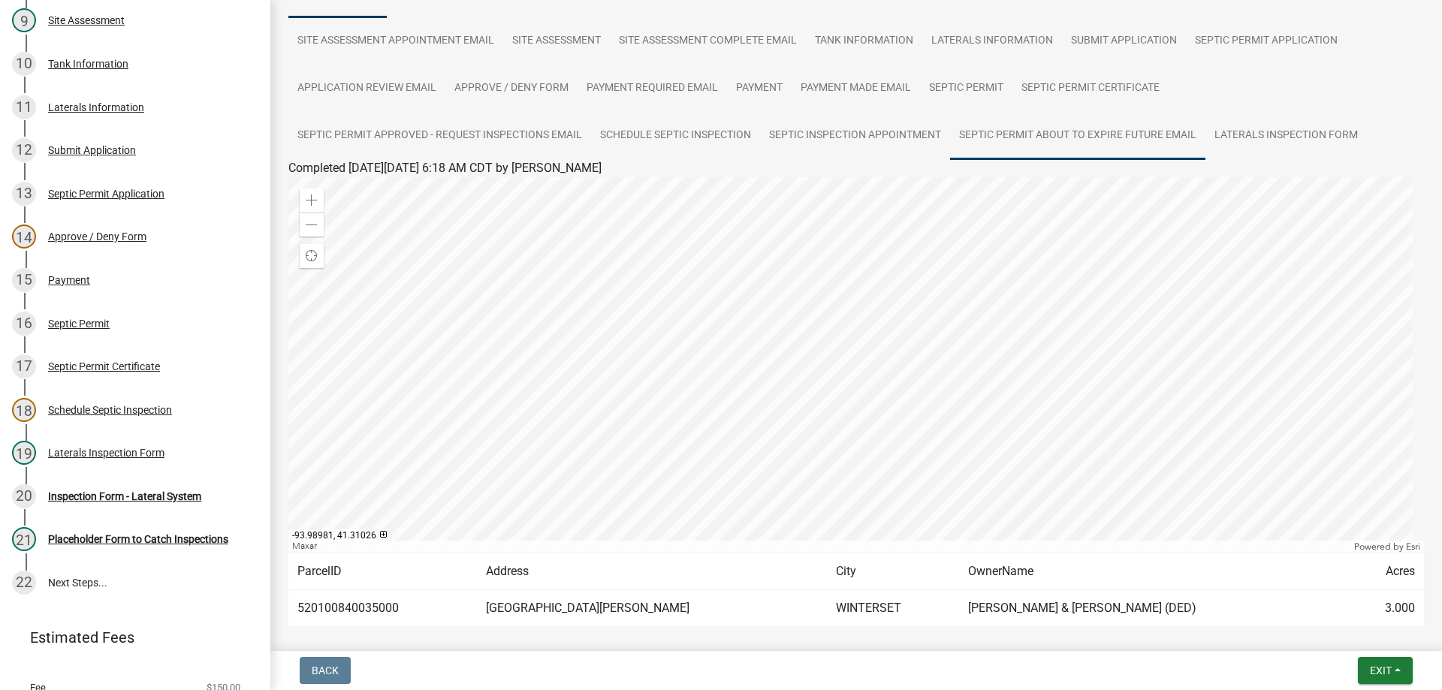
scroll to position [64, 0]
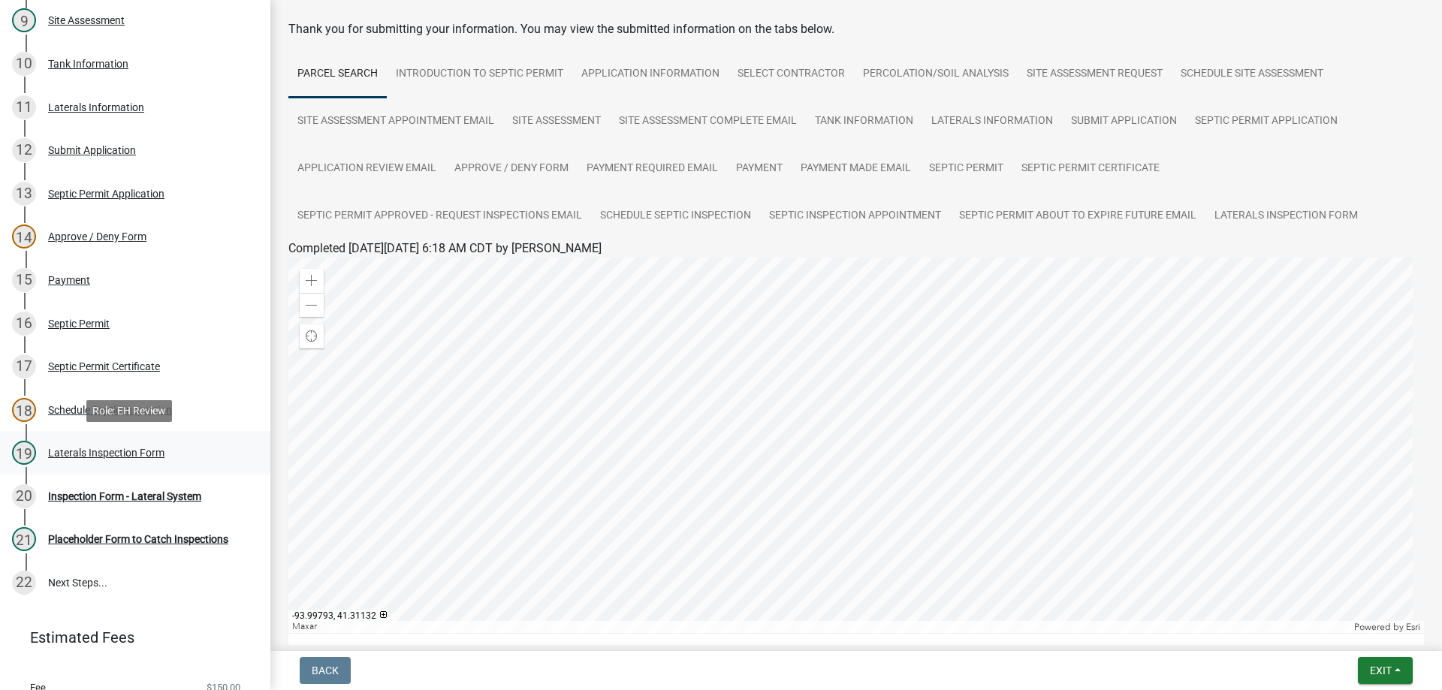
click at [109, 451] on div "Laterals Inspection Form" at bounding box center [106, 453] width 116 height 11
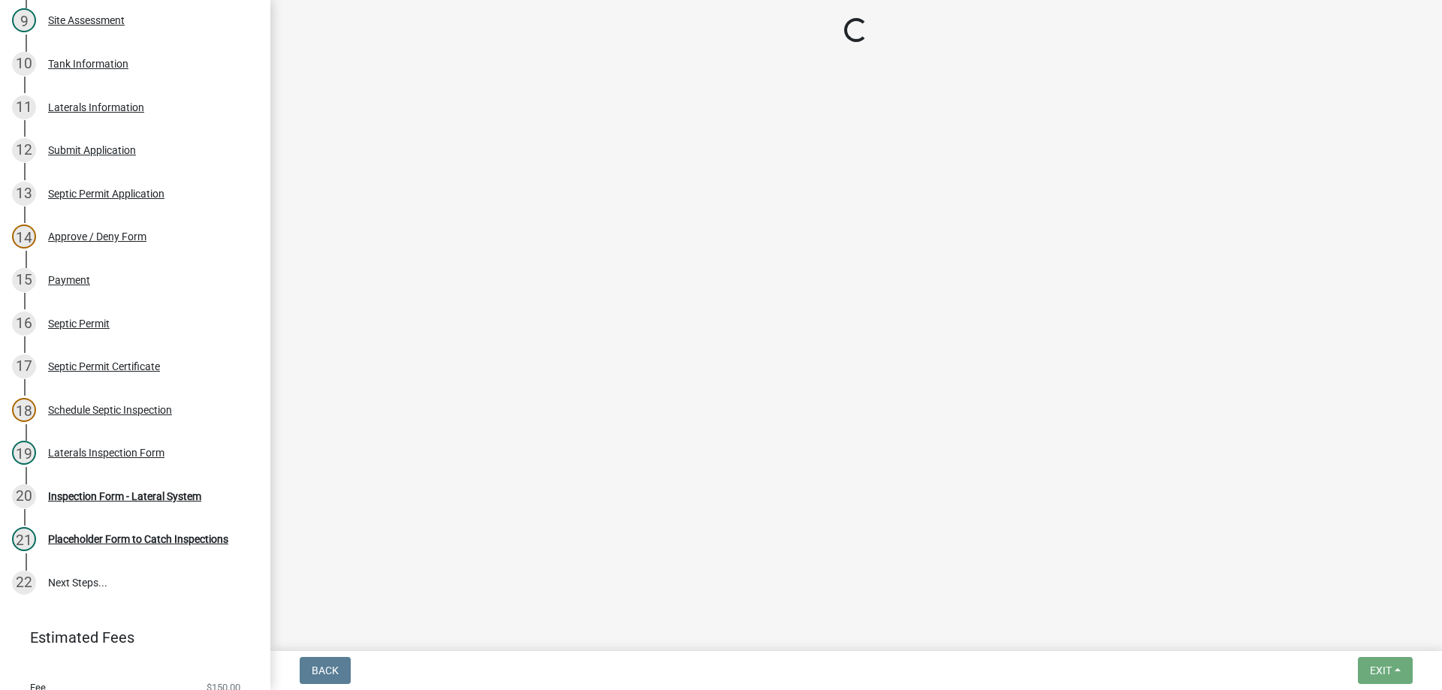
select select "f2871670-fe83-4942-b8e9-560e0ba620f8"
select select "dbe3a1b9-a4b3-48fa-b9c0-fee70399abae"
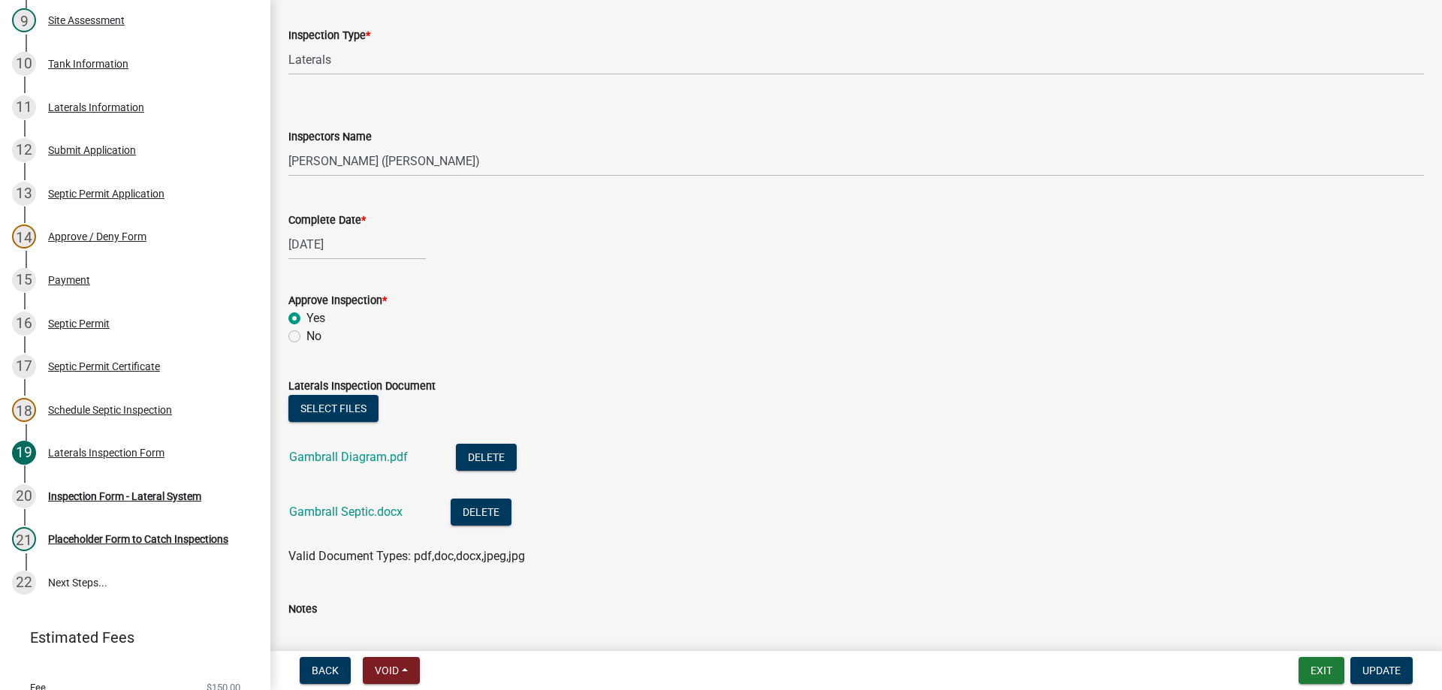
scroll to position [225, 0]
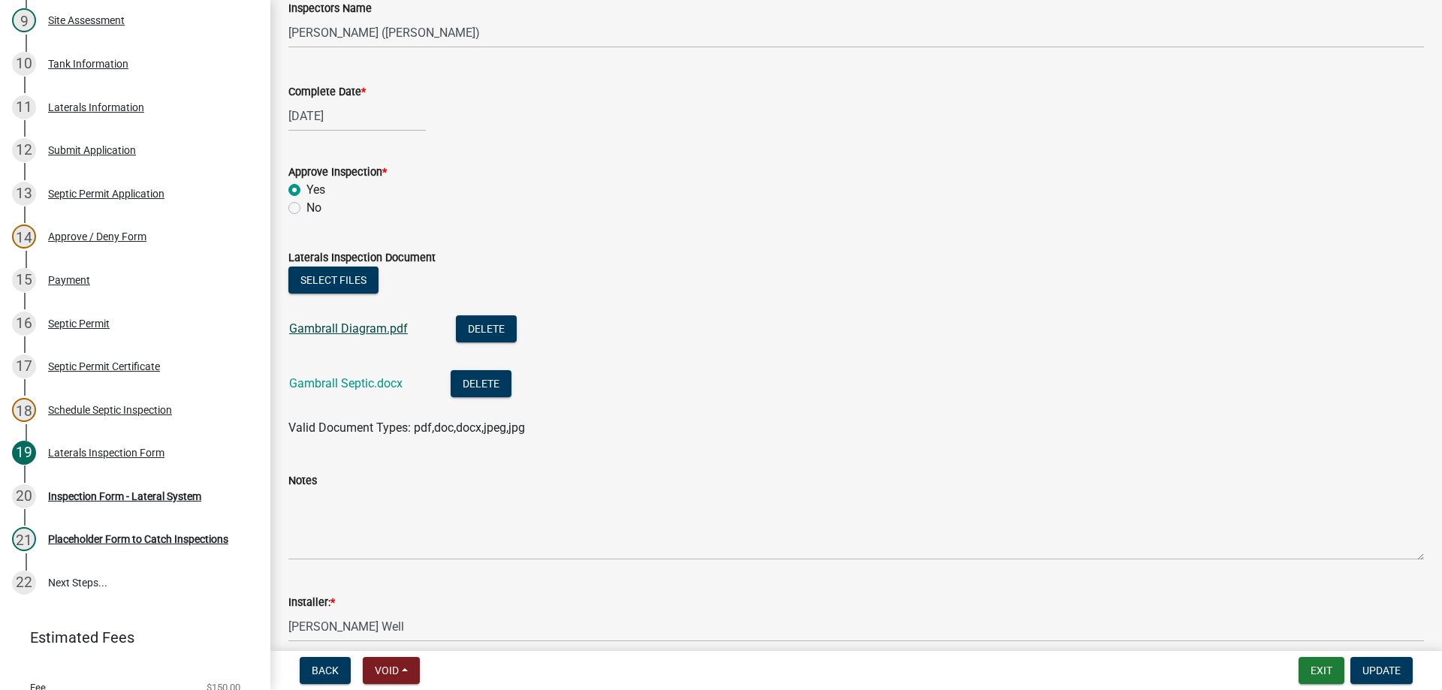
click at [351, 328] on link "Gambrall Diagram.pdf" at bounding box center [348, 328] width 119 height 14
click at [339, 383] on link "Gambrall Septic.docx" at bounding box center [345, 383] width 113 height 14
click at [113, 493] on div "Inspection Form - Lateral System" at bounding box center [124, 496] width 153 height 11
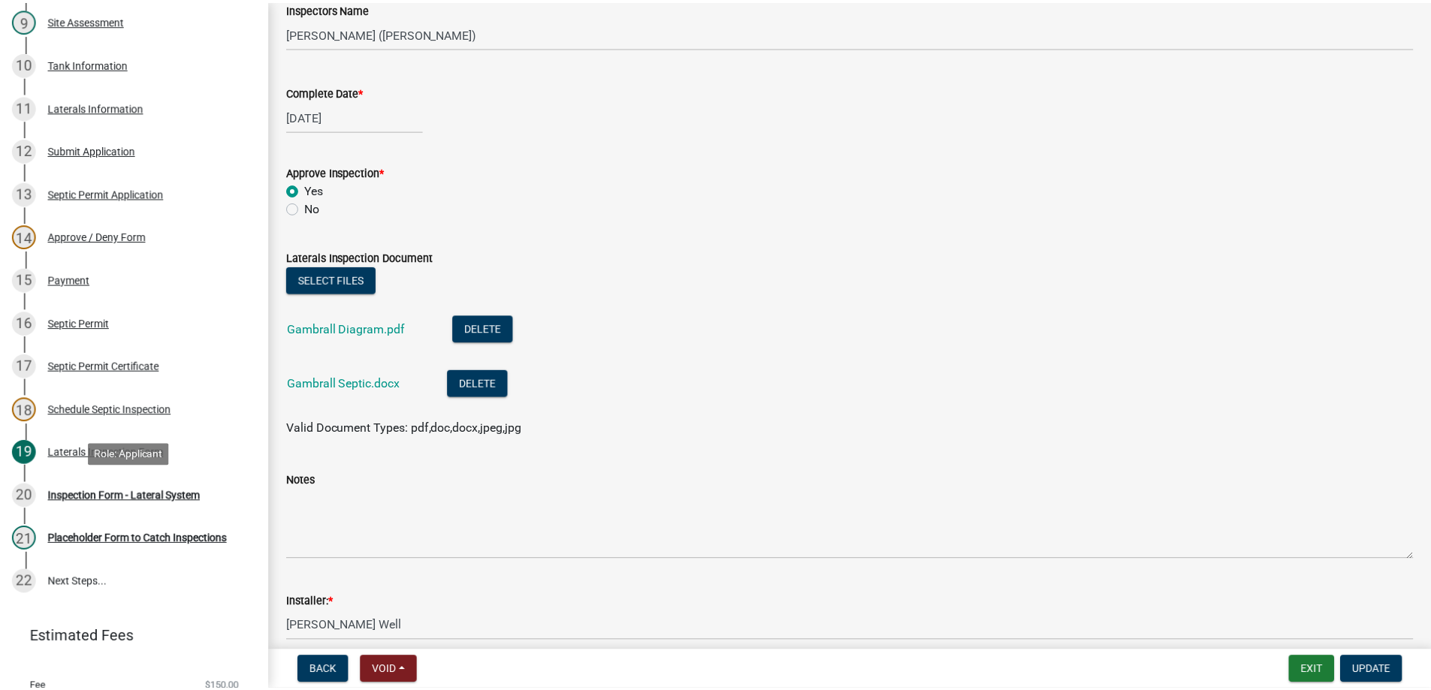
scroll to position [0, 0]
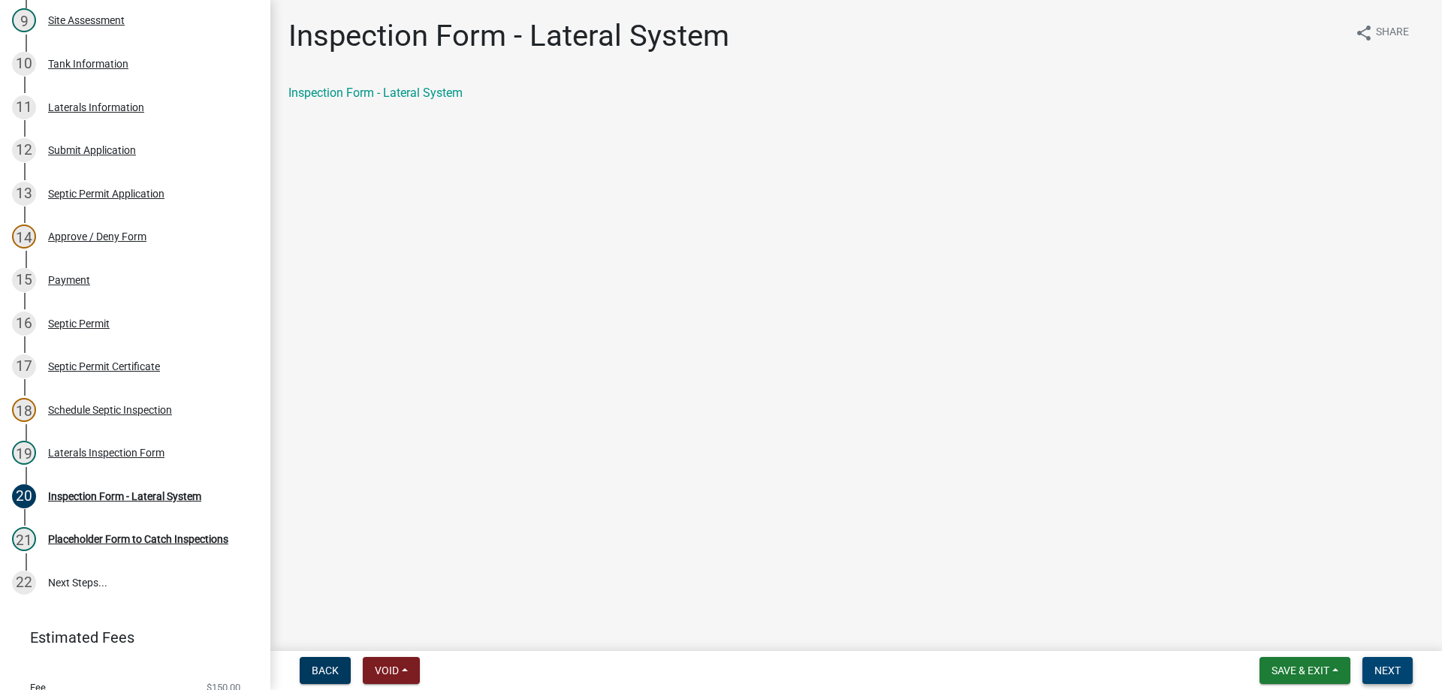
click at [1399, 674] on span "Next" at bounding box center [1387, 671] width 26 height 12
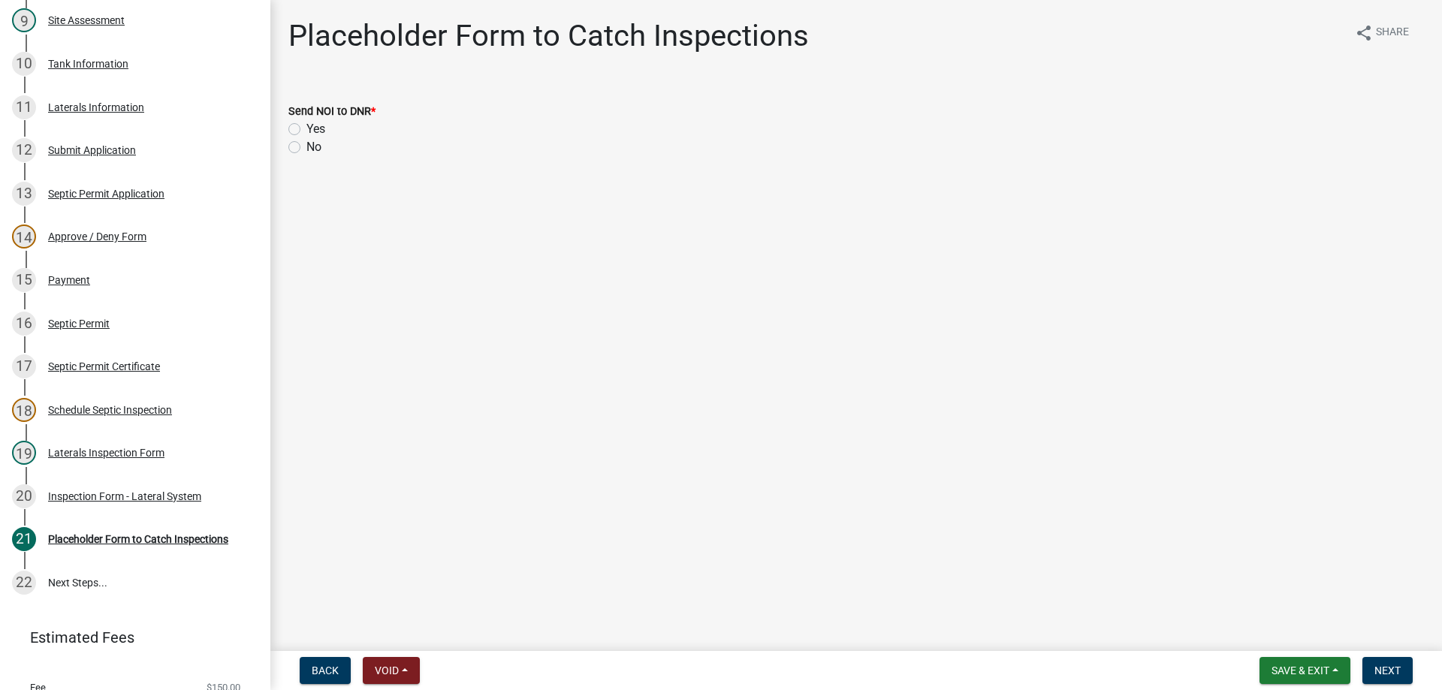
click at [306, 142] on label "No" at bounding box center [313, 147] width 15 height 18
click at [306, 142] on input "No" at bounding box center [311, 143] width 10 height 10
radio input "true"
click at [1382, 670] on span "Next" at bounding box center [1387, 671] width 26 height 12
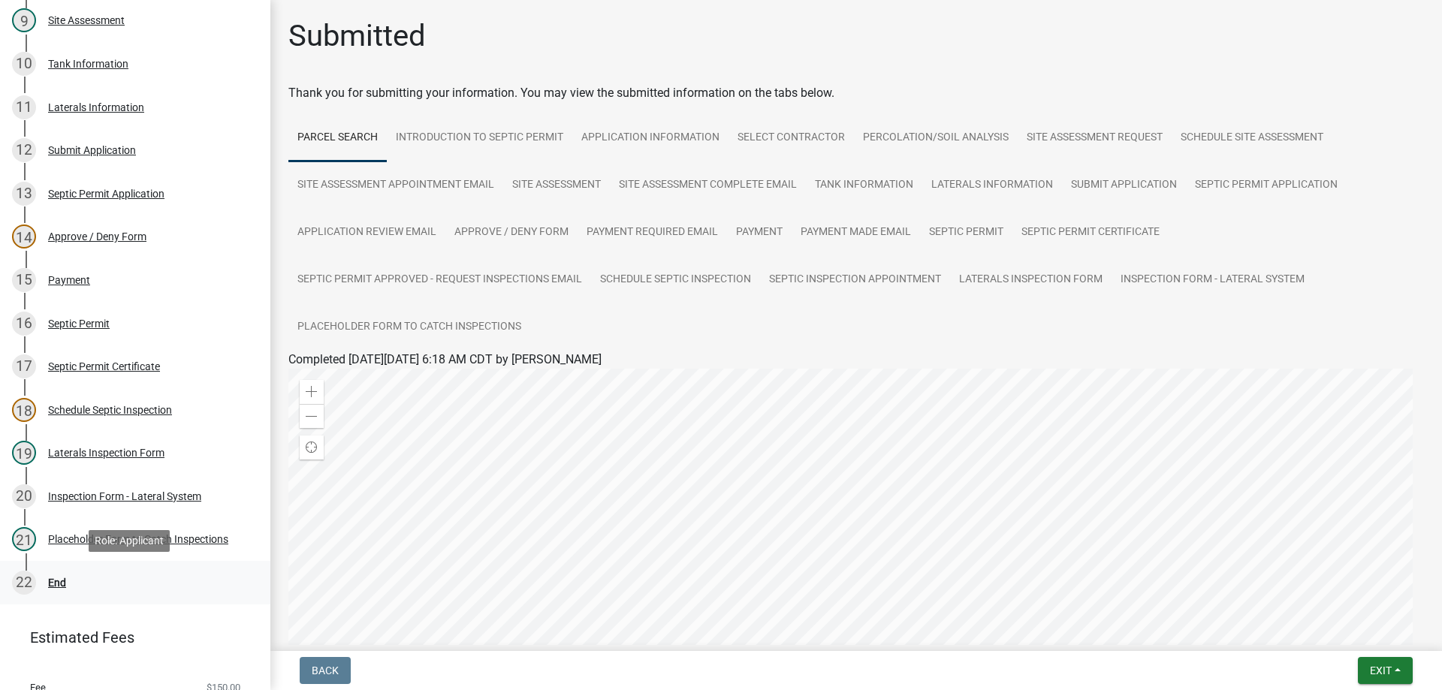
click at [57, 587] on div "End" at bounding box center [57, 582] width 18 height 11
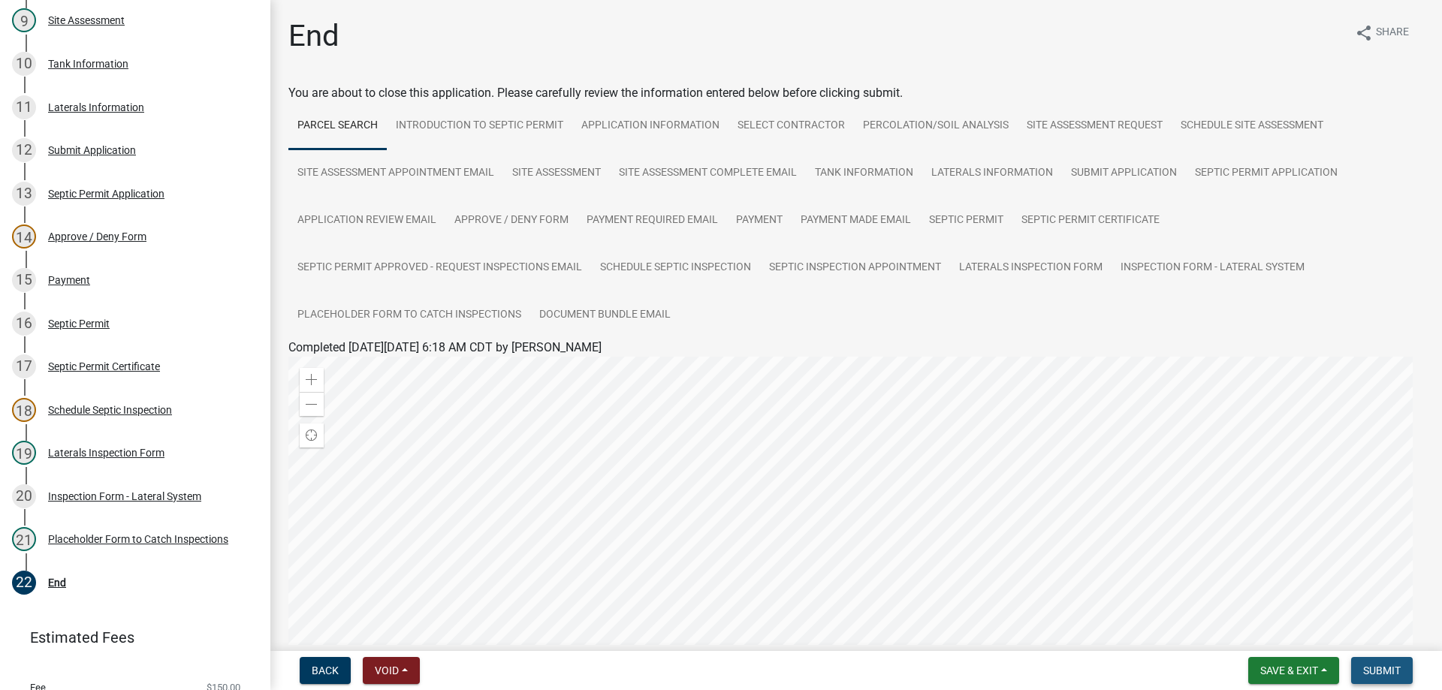
click at [1374, 667] on span "Submit" at bounding box center [1382, 671] width 38 height 12
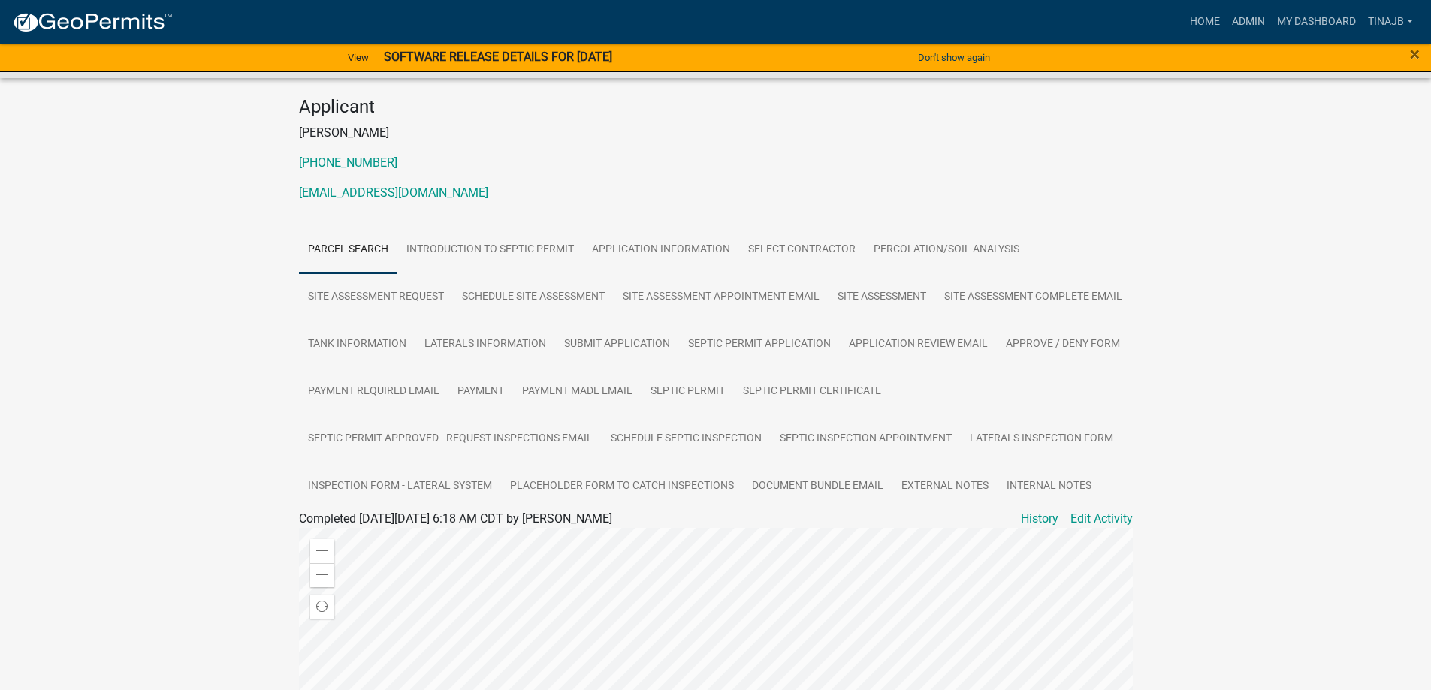
scroll to position [150, 0]
click at [87, 194] on div "Septic Permit 2025-74 Amount Paid $150.00 Actions View receipt Printer Friendly…" at bounding box center [715, 477] width 1431 height 1111
click at [770, 420] on link "Schedule Septic Inspection" at bounding box center [686, 438] width 169 height 48
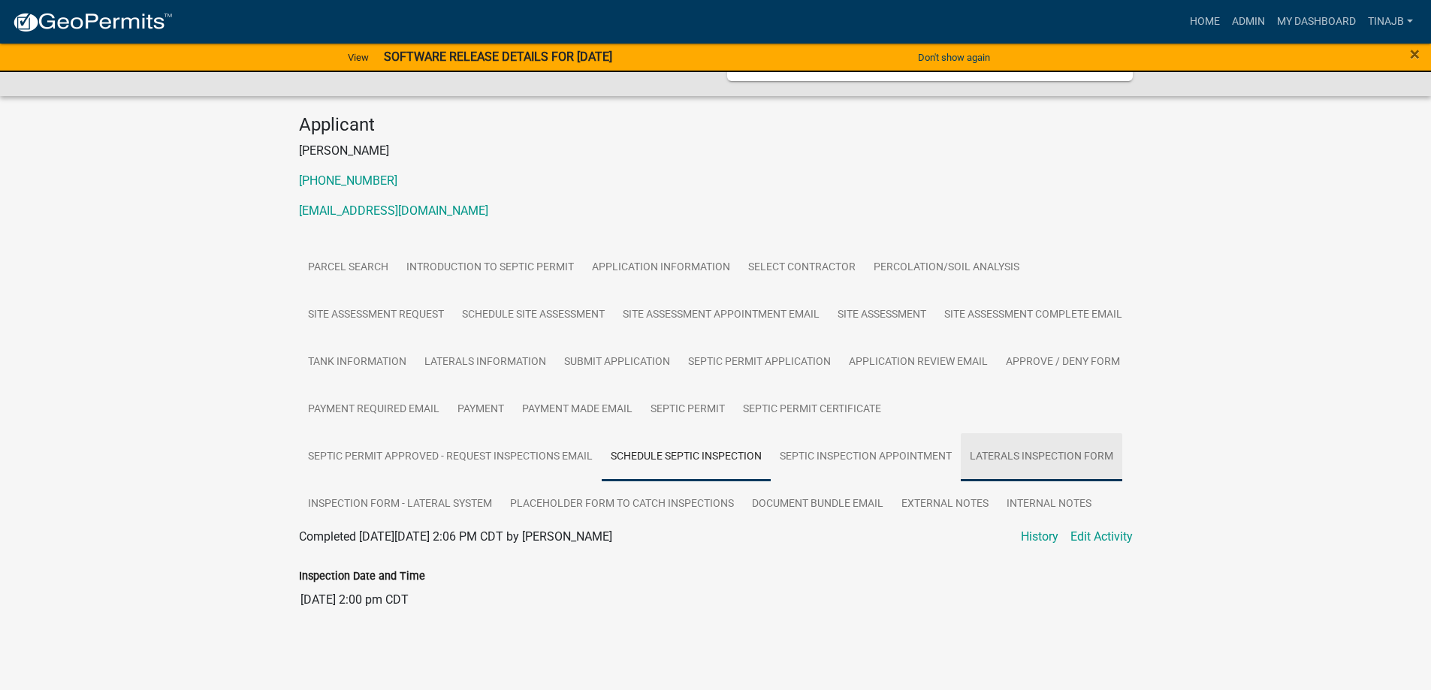
click at [960, 461] on link "Laterals Inspection Form" at bounding box center [1040, 457] width 161 height 48
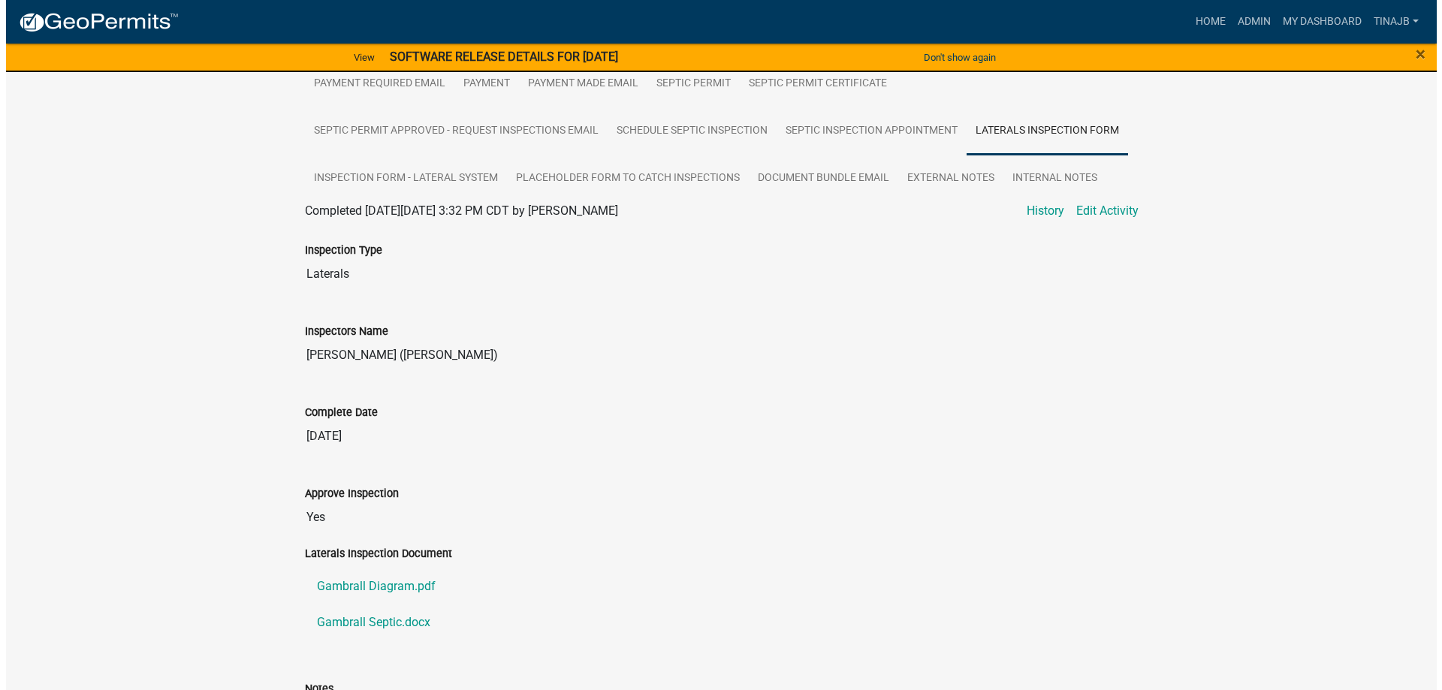
scroll to position [451, 0]
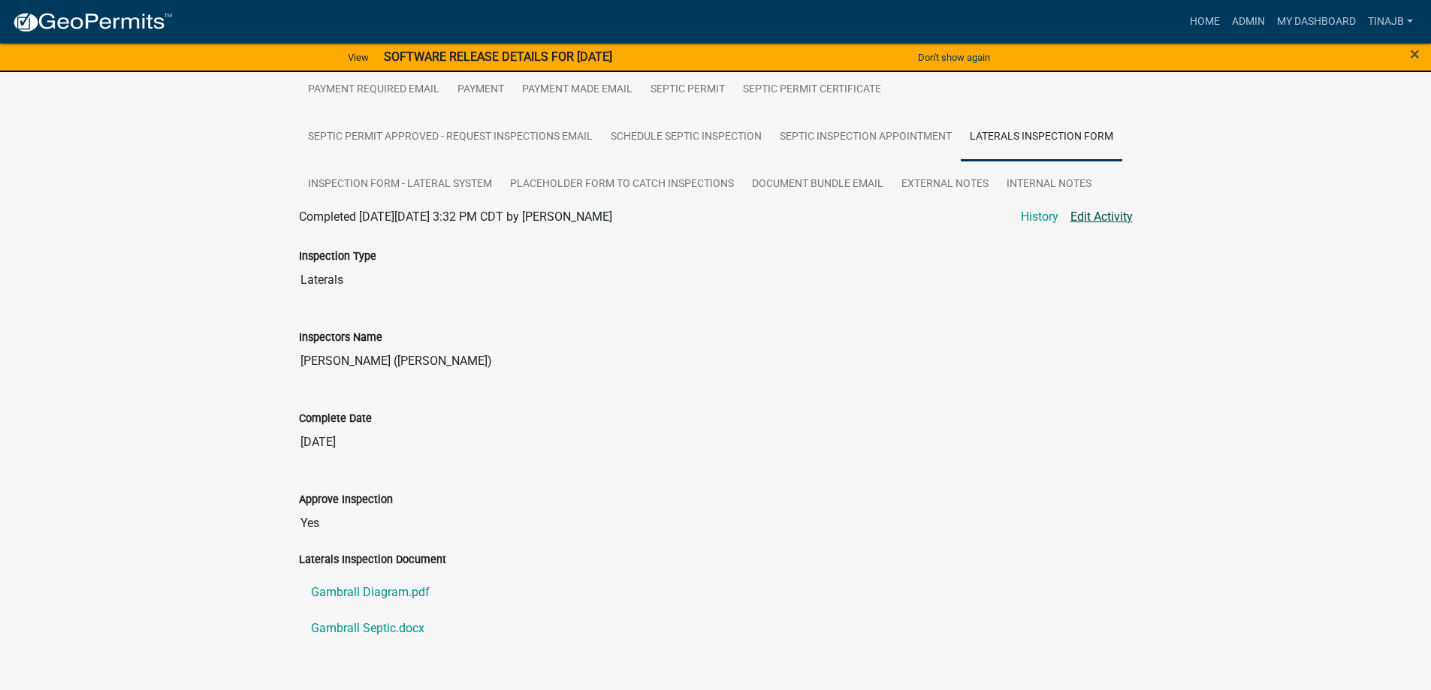
click at [1110, 226] on link "Edit Activity" at bounding box center [1101, 217] width 62 height 18
select select "f2871670-fe83-4942-b8e9-560e0ba620f8"
select select "dbe3a1b9-a4b3-48fa-b9c0-fee70399abae"
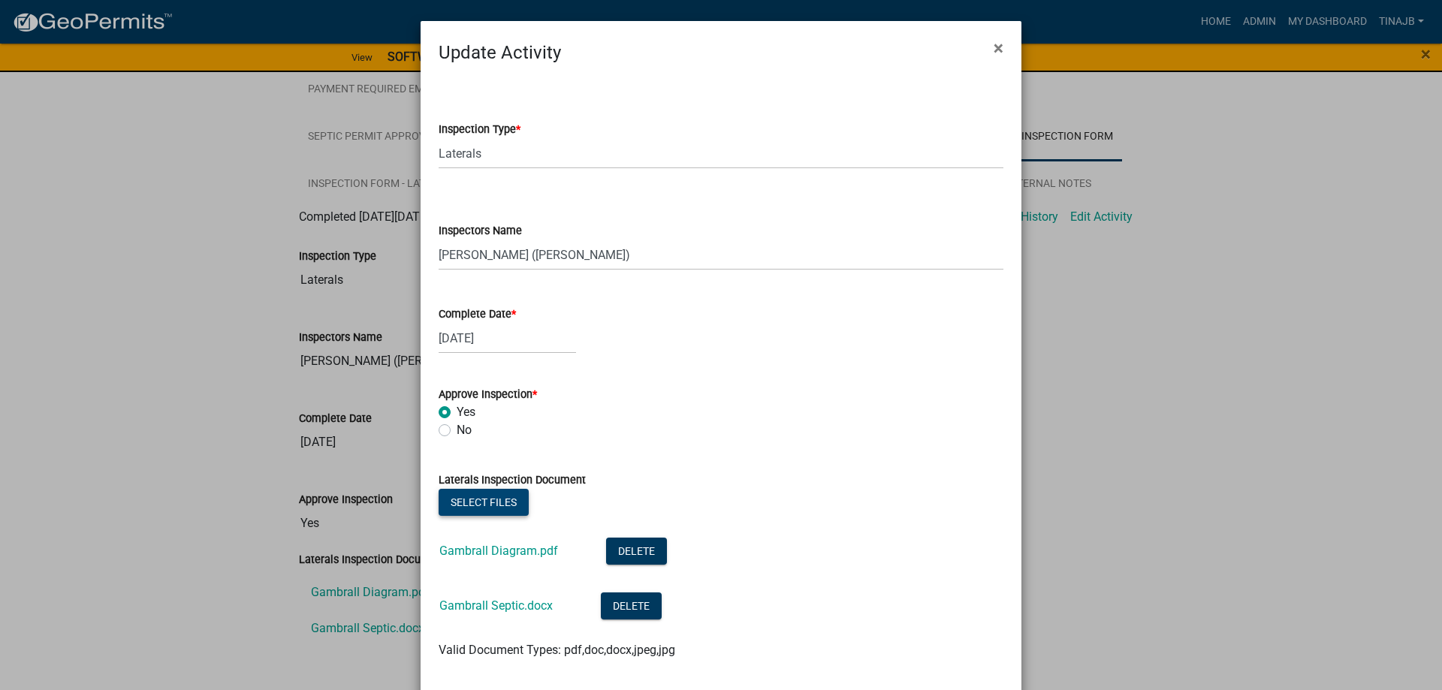
click at [484, 509] on button "Select files" at bounding box center [484, 502] width 90 height 27
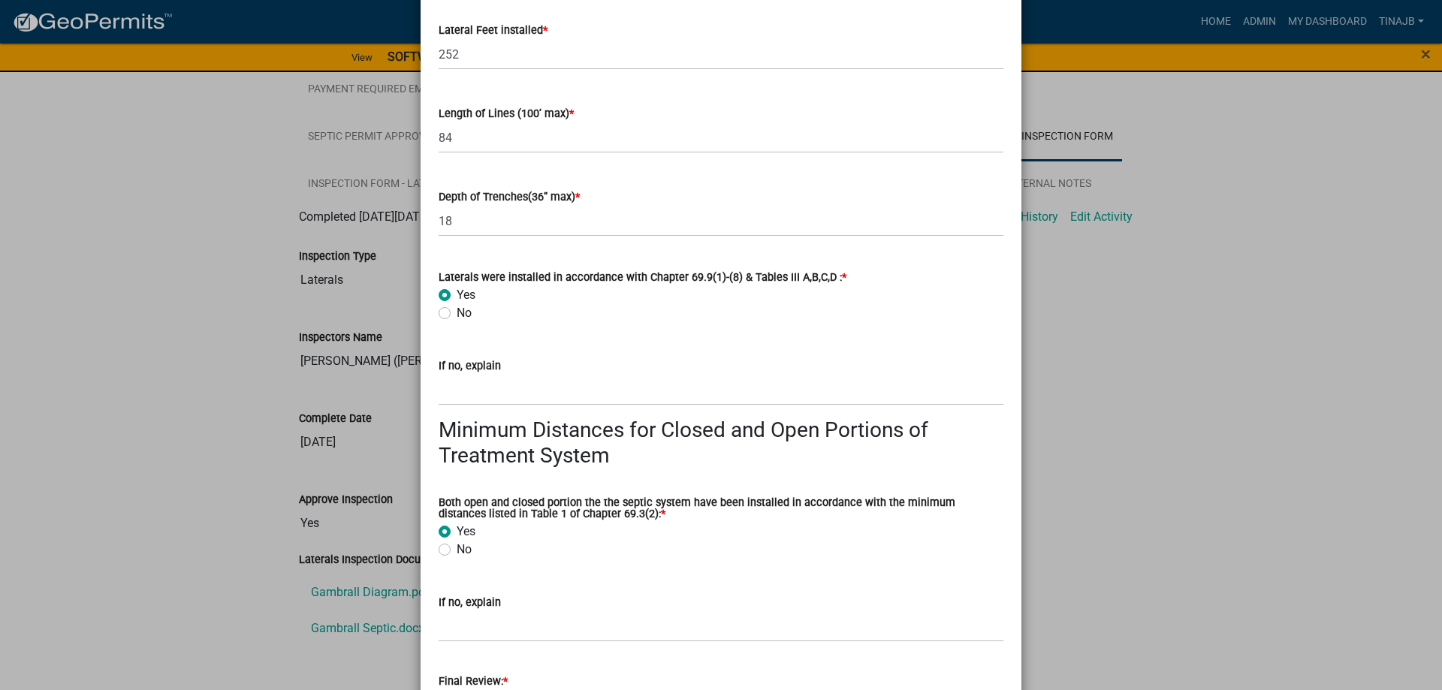
scroll to position [2816, 0]
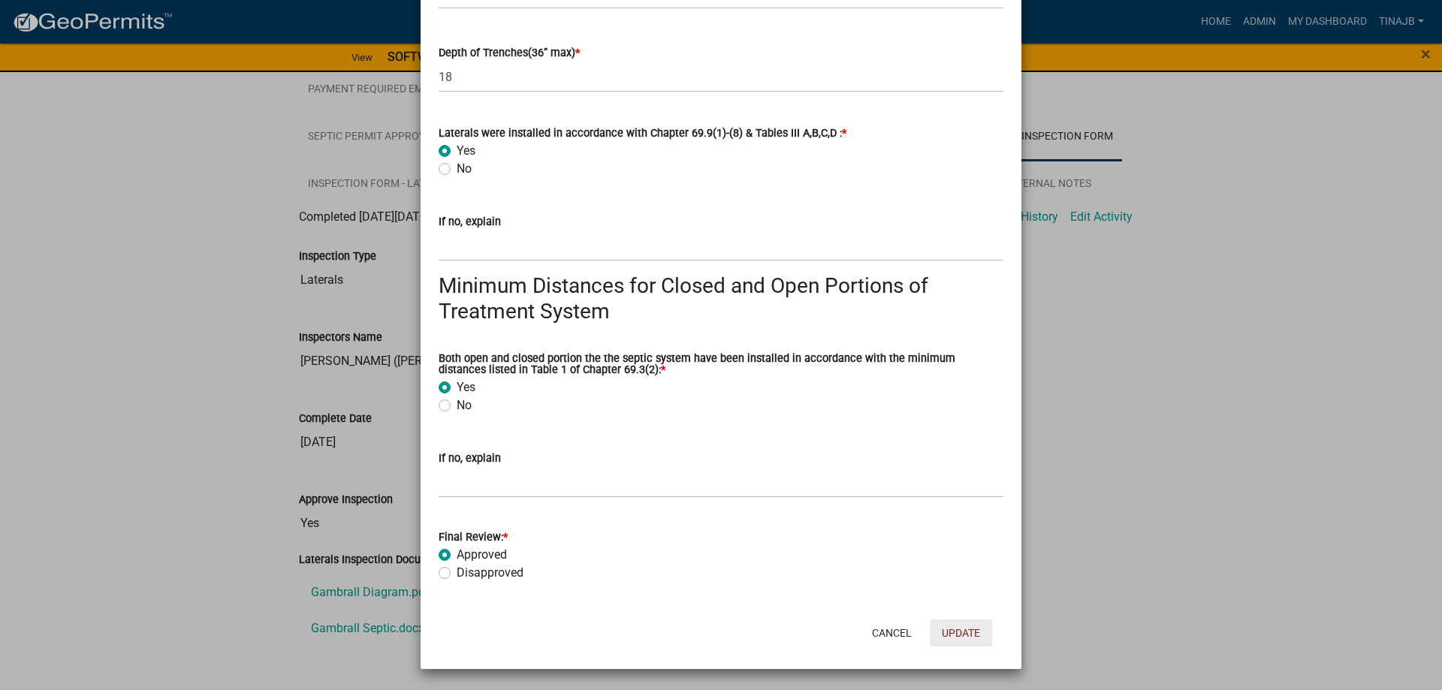
click at [965, 631] on button "Update" at bounding box center [961, 633] width 62 height 27
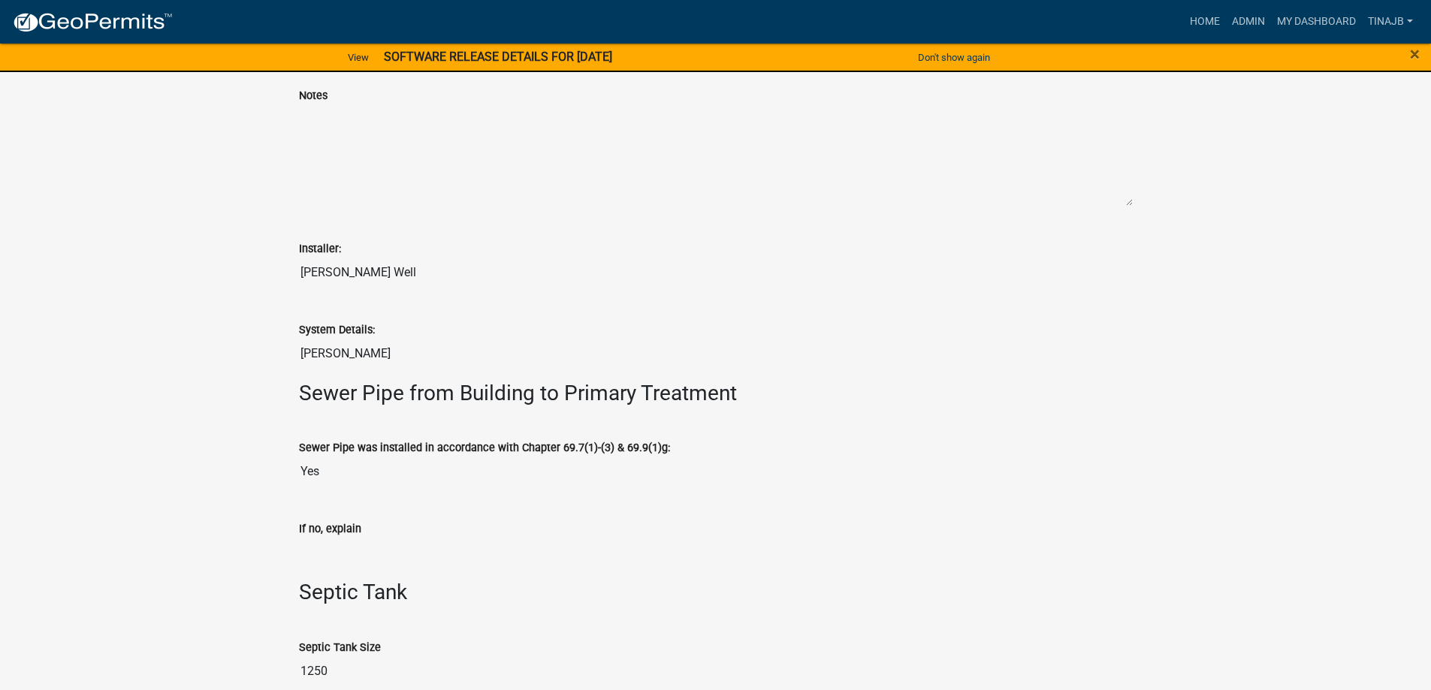
scroll to position [635, 0]
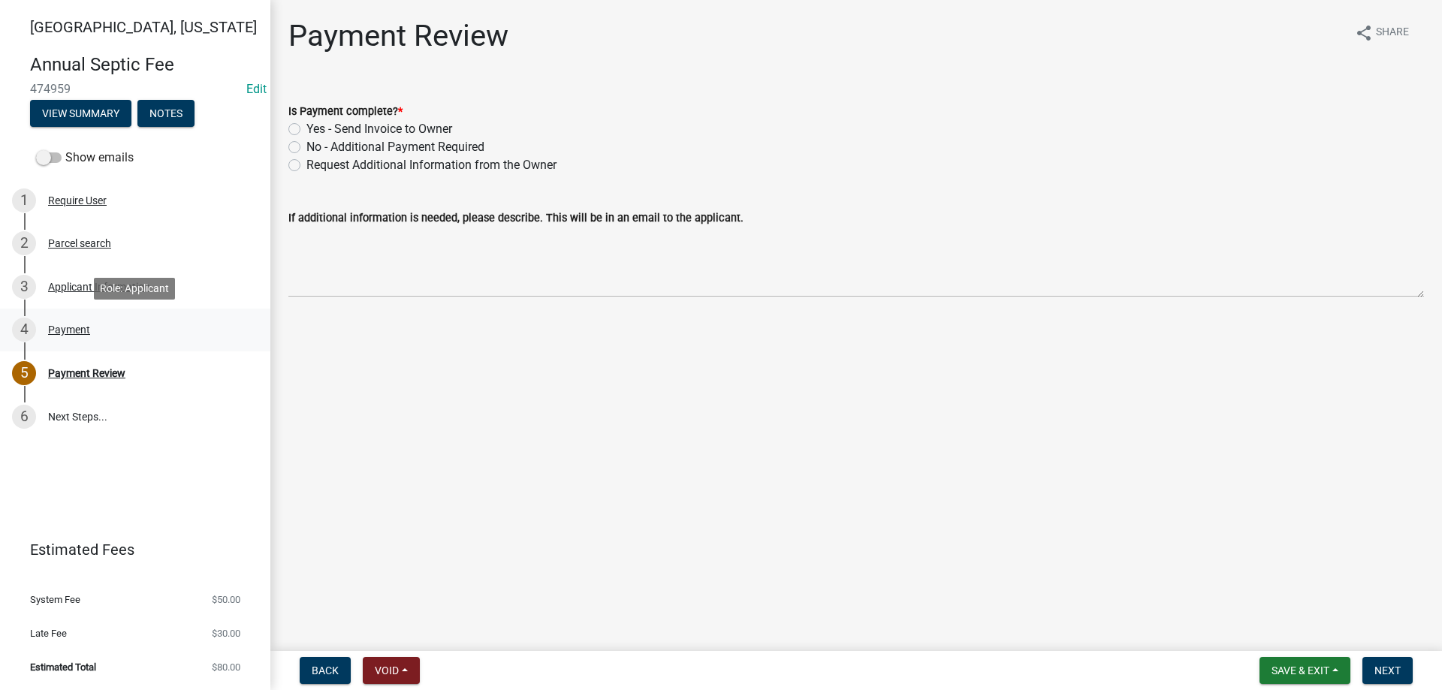
click at [63, 331] on div "Payment" at bounding box center [69, 329] width 42 height 11
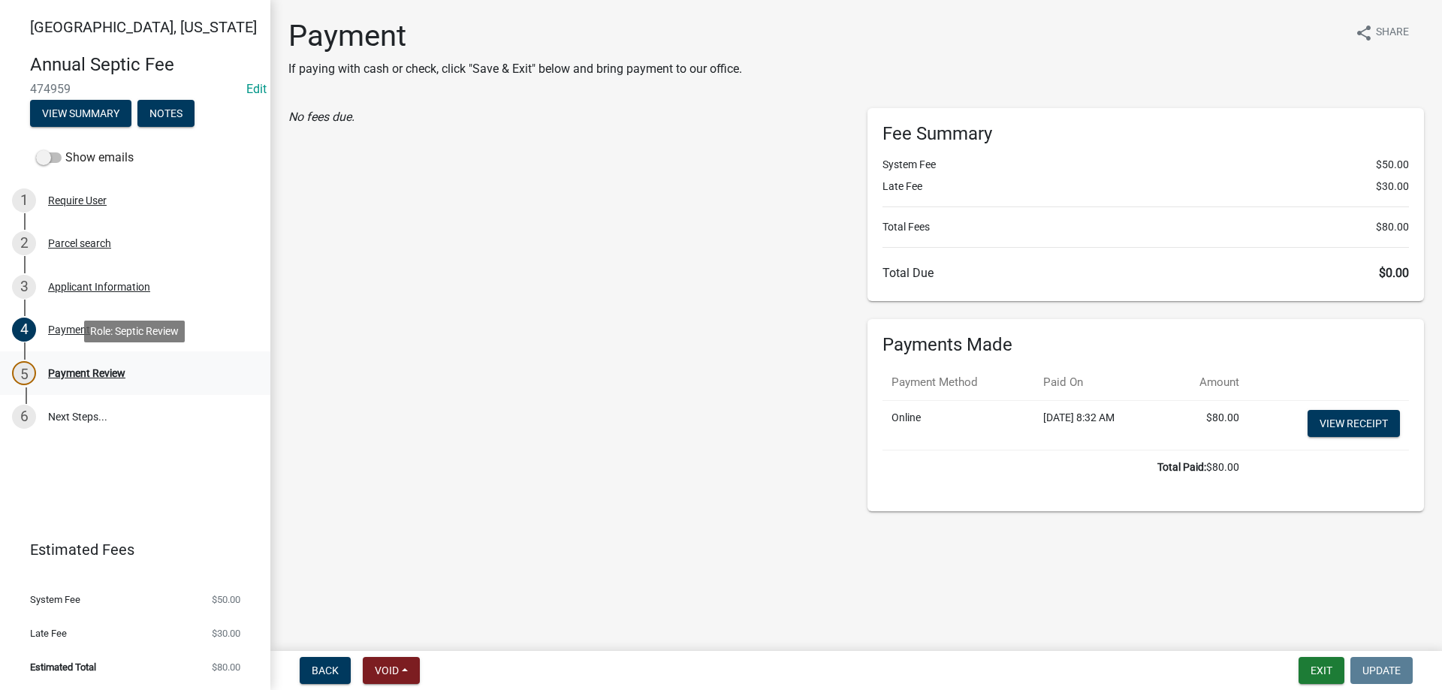
click at [71, 368] on div "Payment Review" at bounding box center [86, 373] width 77 height 11
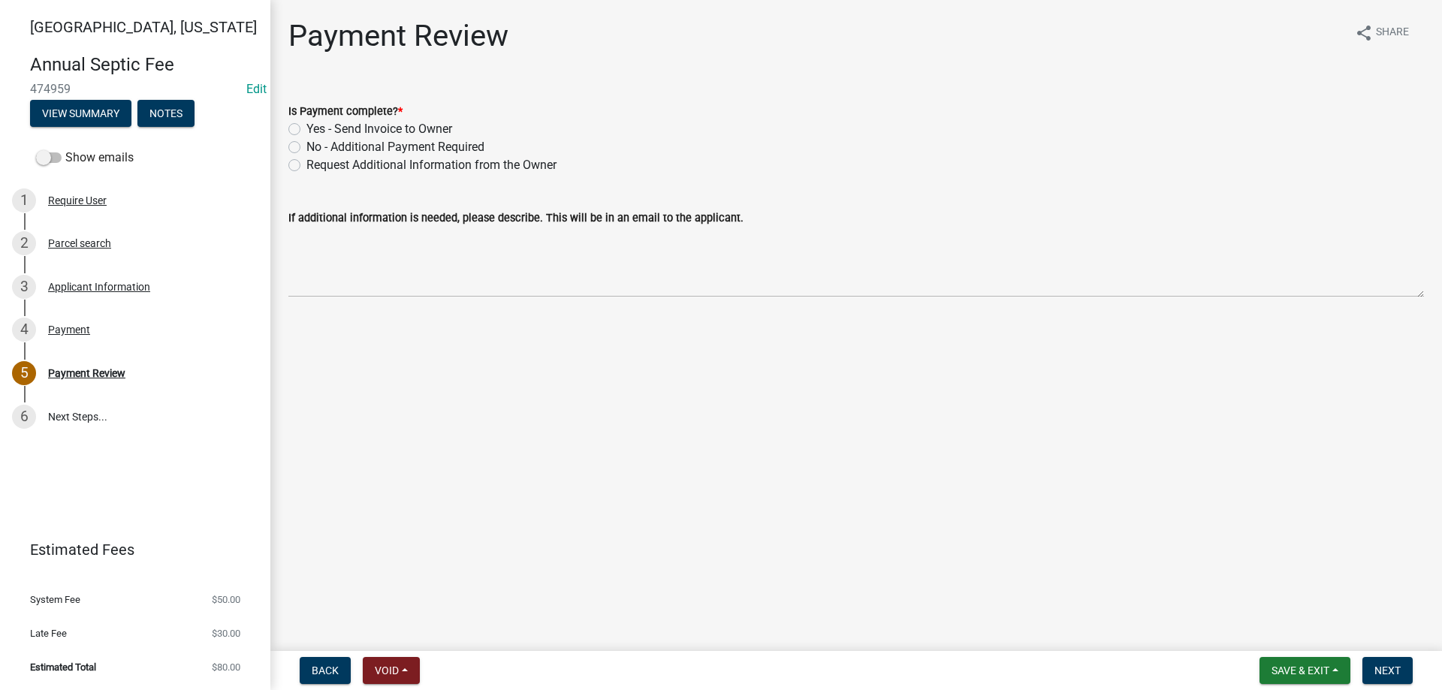
click at [306, 129] on label "Yes - Send Invoice to Owner" at bounding box center [379, 129] width 146 height 18
click at [306, 129] on input "Yes - Send Invoice to Owner" at bounding box center [311, 125] width 10 height 10
radio input "true"
click at [1381, 669] on span "Next" at bounding box center [1387, 671] width 26 height 12
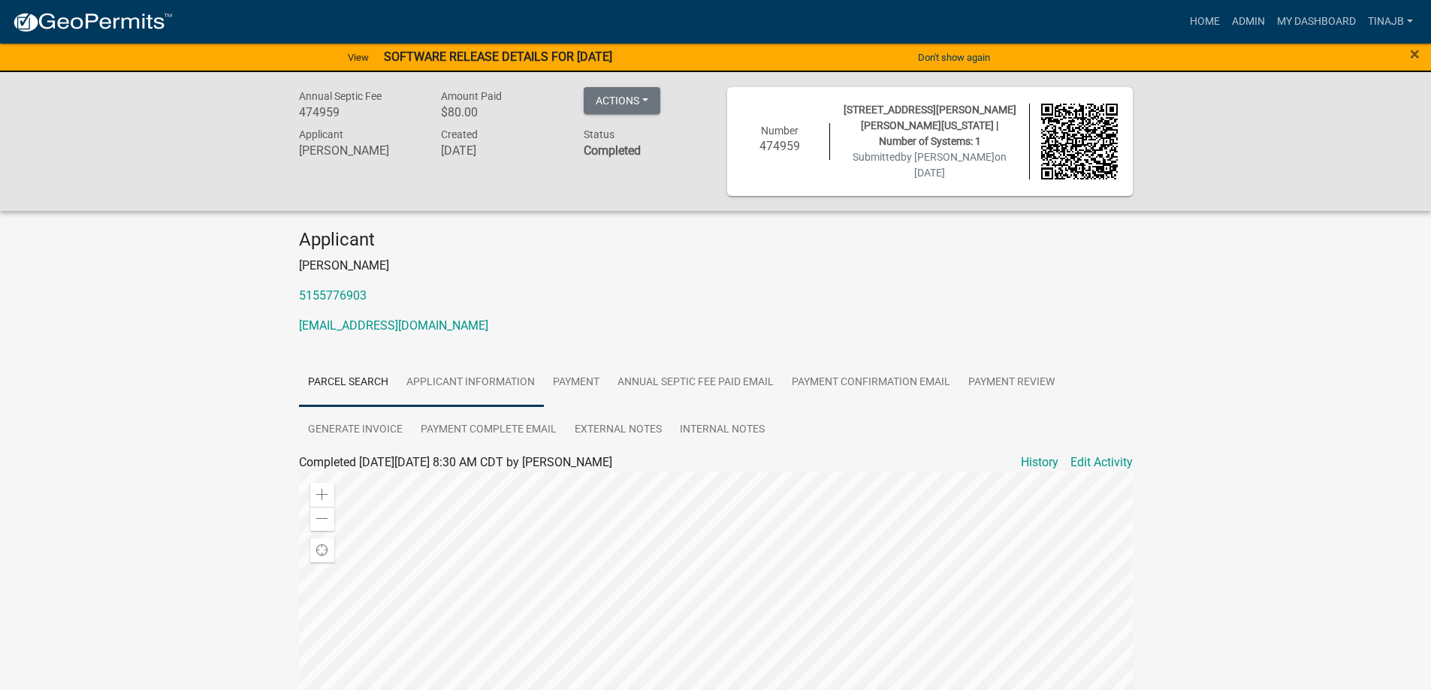
click at [481, 372] on link "Applicant Information" at bounding box center [470, 383] width 146 height 48
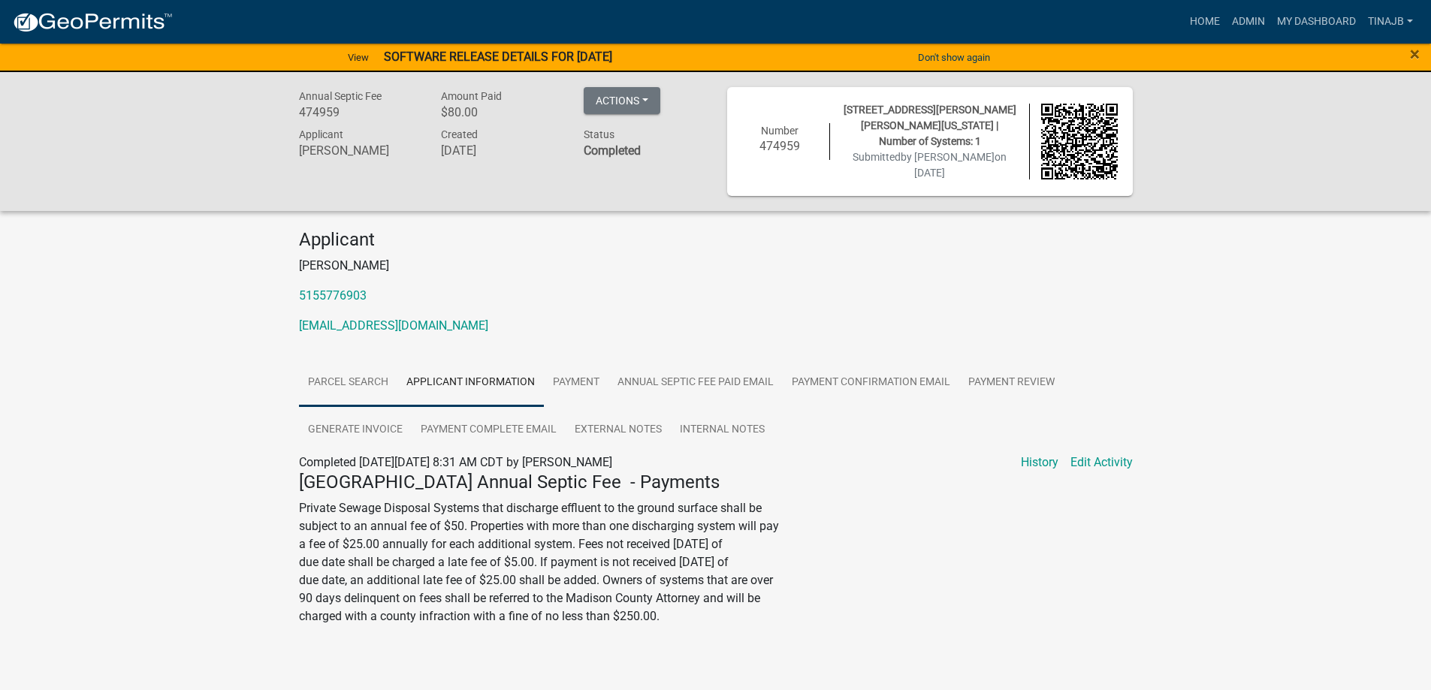
click at [339, 374] on link "Parcel search" at bounding box center [348, 383] width 98 height 48
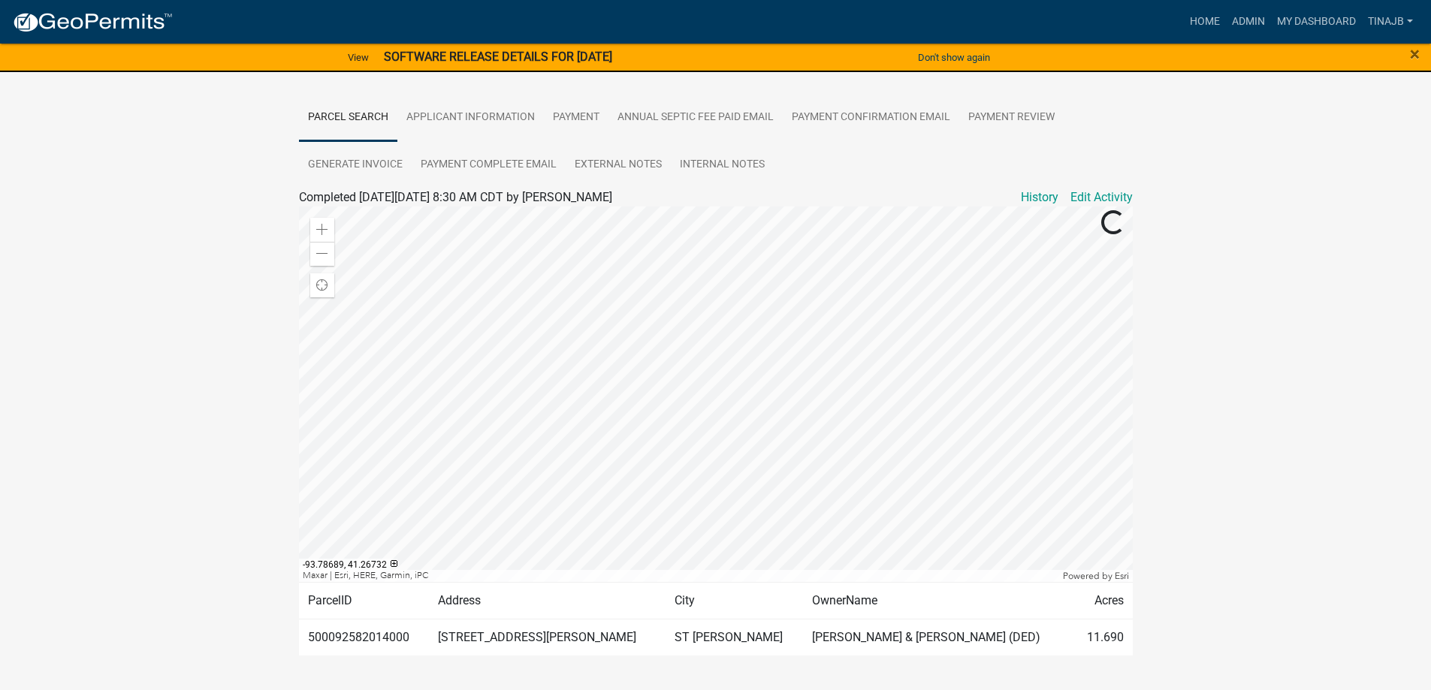
scroll to position [303, 0]
